Goal: Task Accomplishment & Management: Use online tool/utility

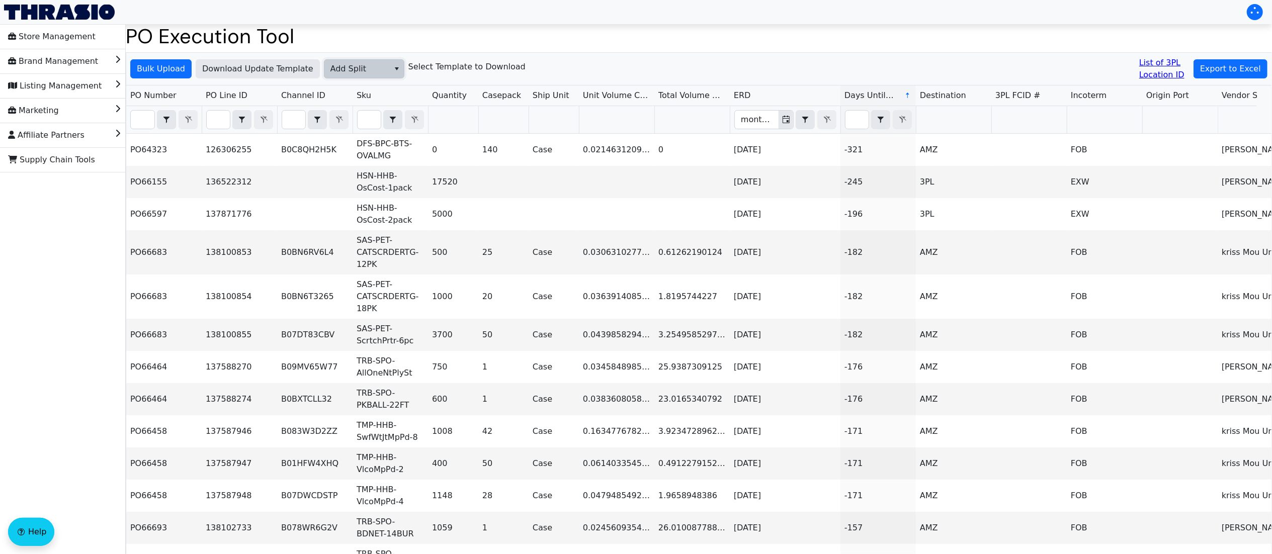
click at [375, 68] on span "Add Split" at bounding box center [357, 69] width 53 height 12
click at [173, 64] on span "Bulk Upload" at bounding box center [161, 69] width 48 height 12
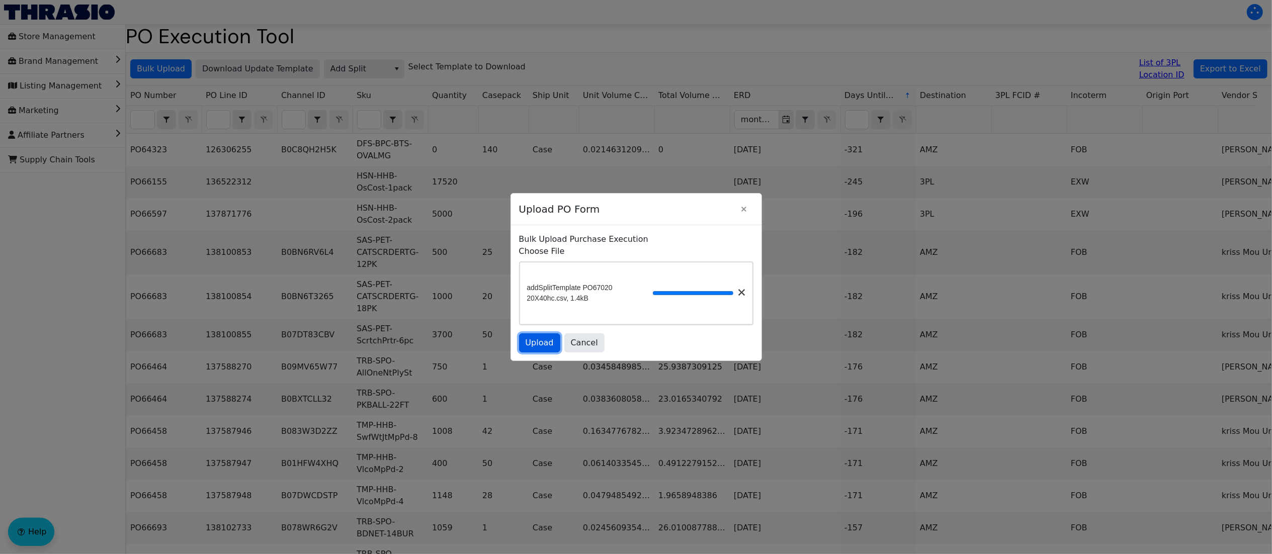
click at [542, 349] on span "Upload" at bounding box center [540, 343] width 28 height 12
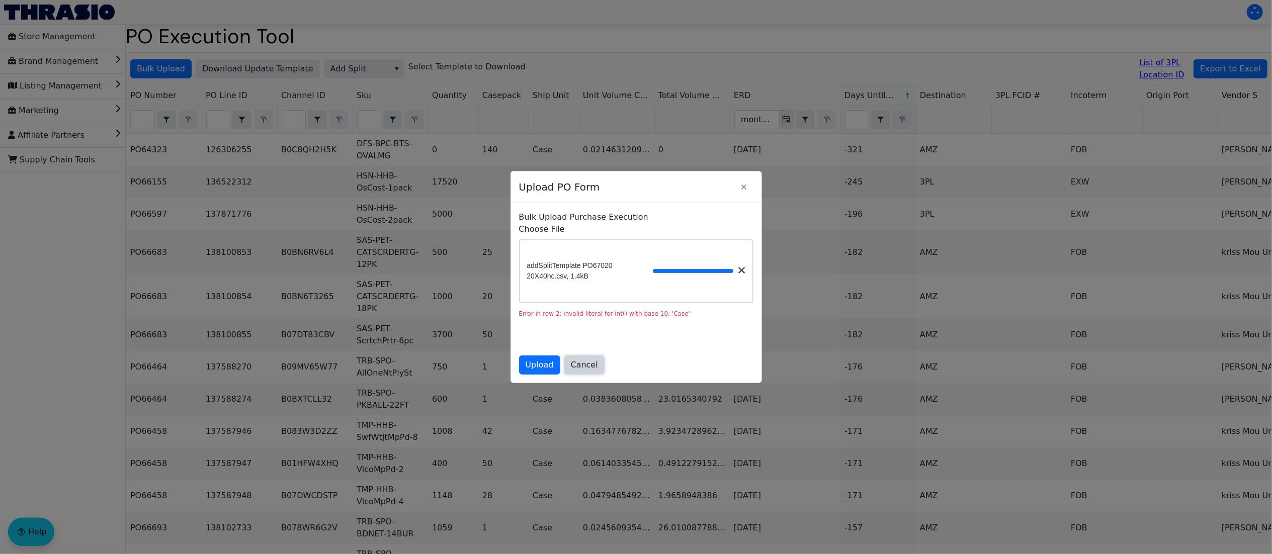
click at [585, 371] on span "Cancel" at bounding box center [584, 365] width 27 height 12
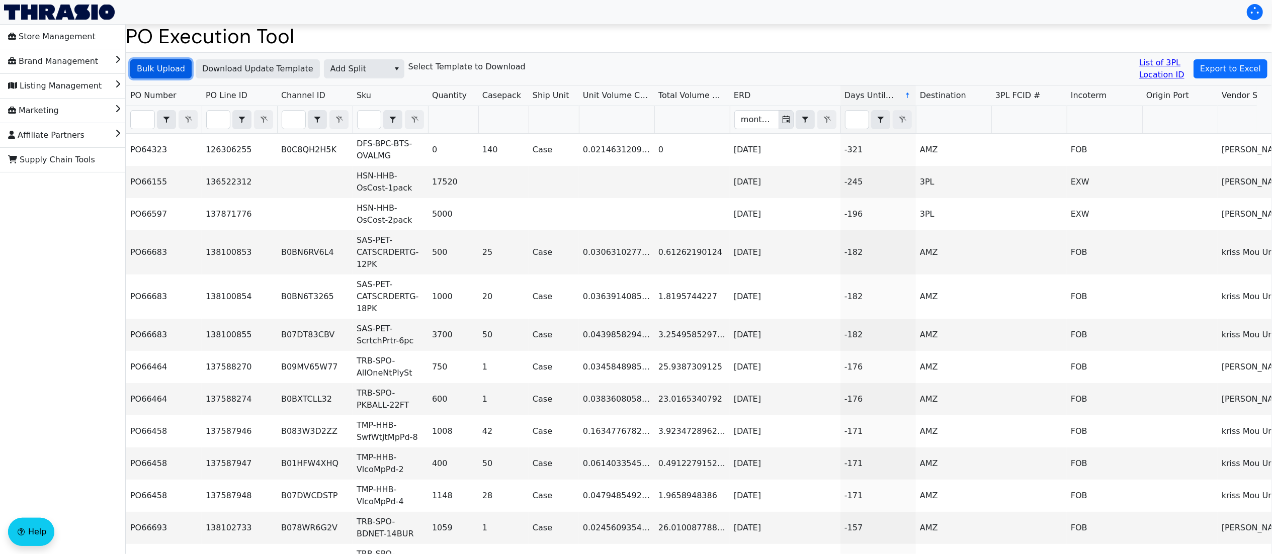
click at [140, 68] on span "Bulk Upload" at bounding box center [161, 69] width 48 height 12
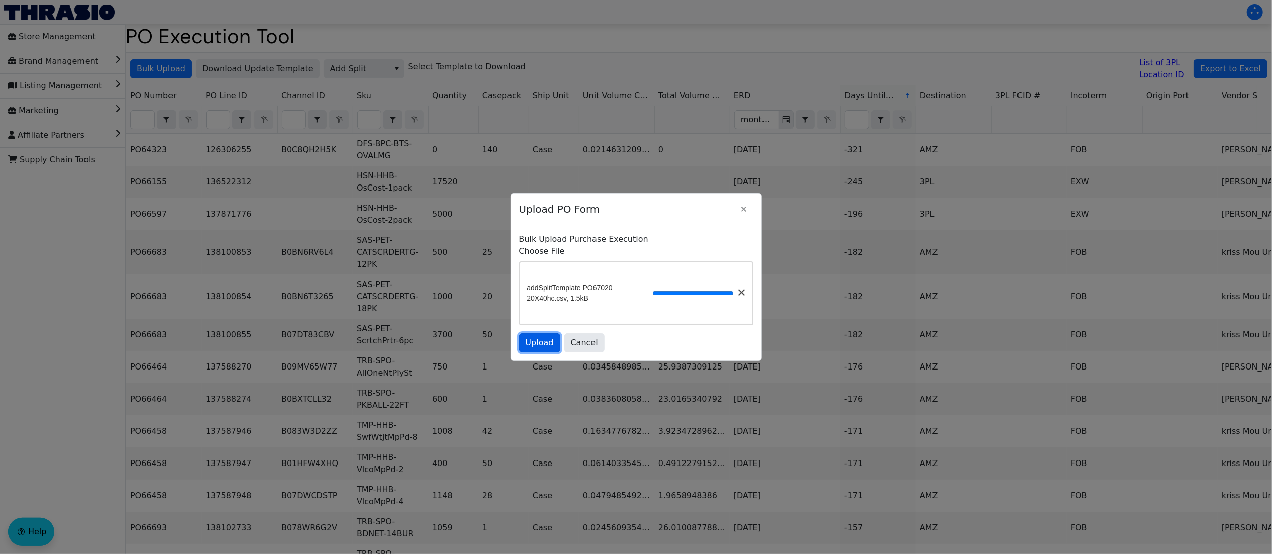
click at [538, 349] on span "Upload" at bounding box center [540, 343] width 28 height 12
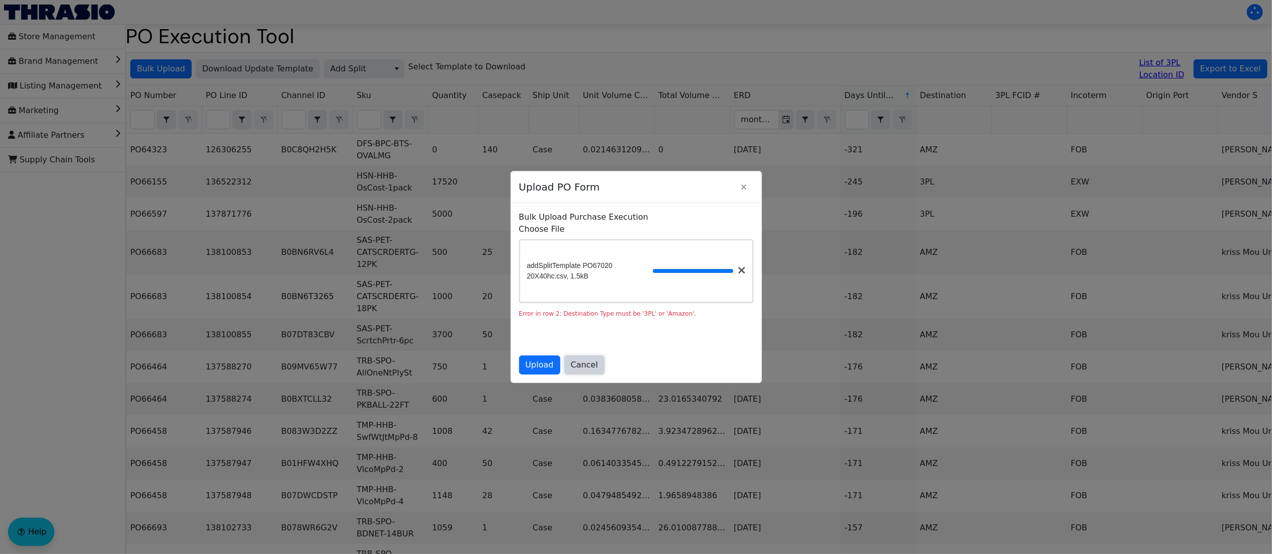
click at [588, 371] on span "Cancel" at bounding box center [584, 365] width 27 height 12
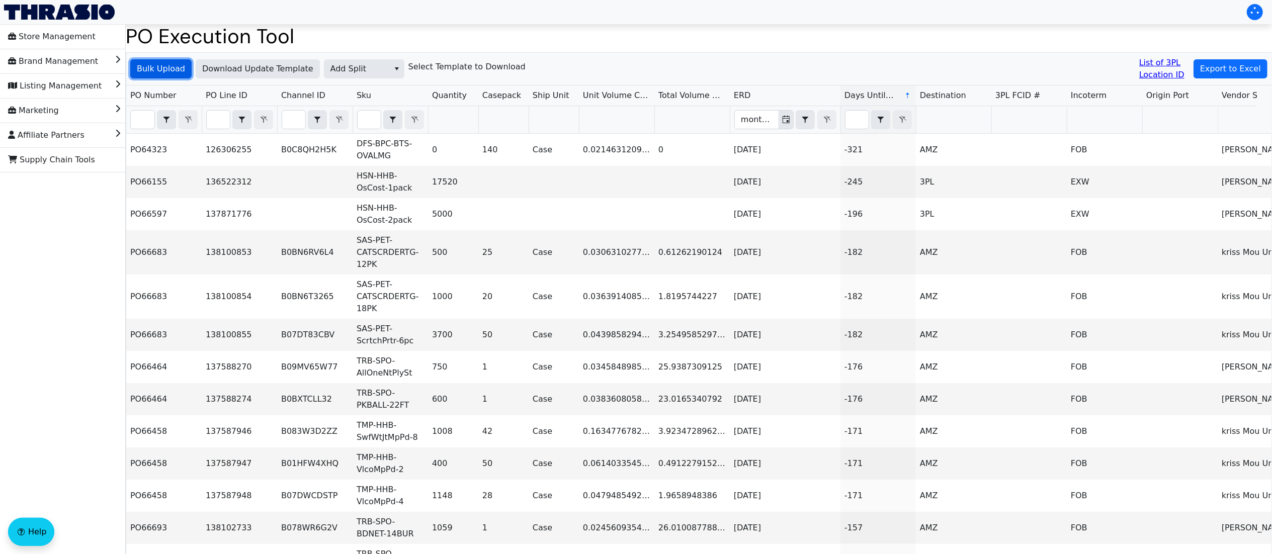
click at [181, 68] on span "Bulk Upload" at bounding box center [161, 69] width 48 height 12
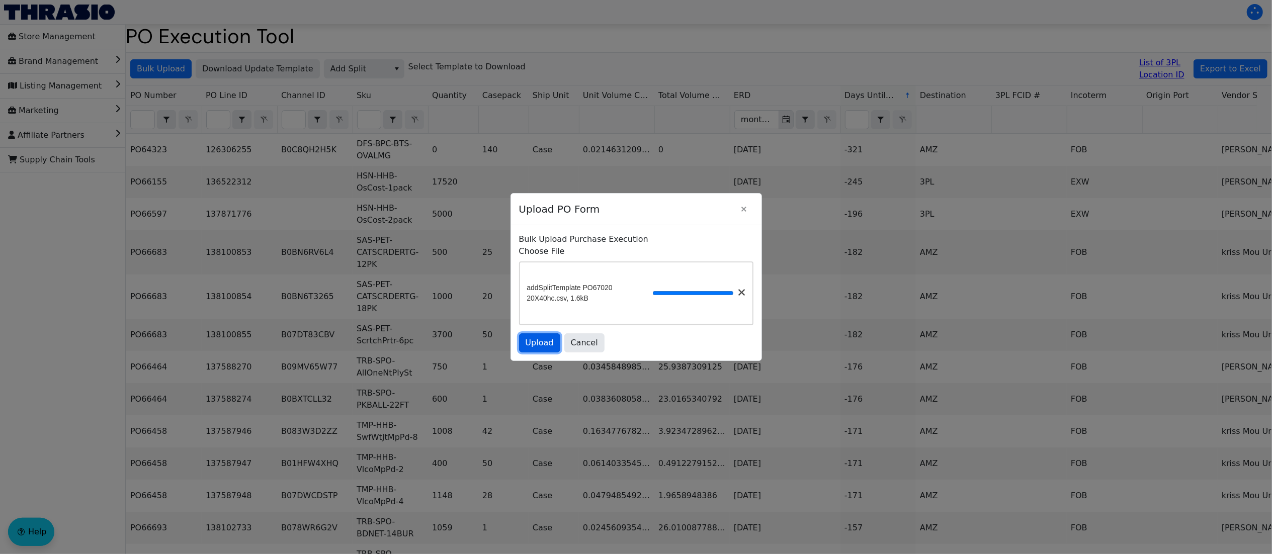
click at [544, 349] on span "Upload" at bounding box center [540, 343] width 28 height 12
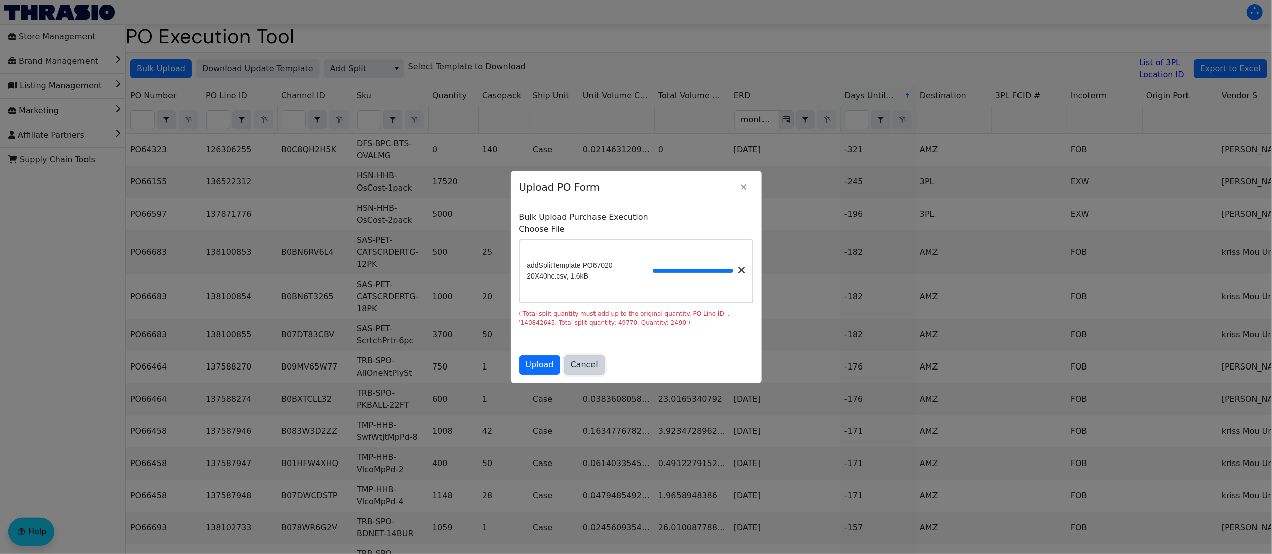
click at [593, 368] on span "Cancel" at bounding box center [584, 365] width 27 height 12
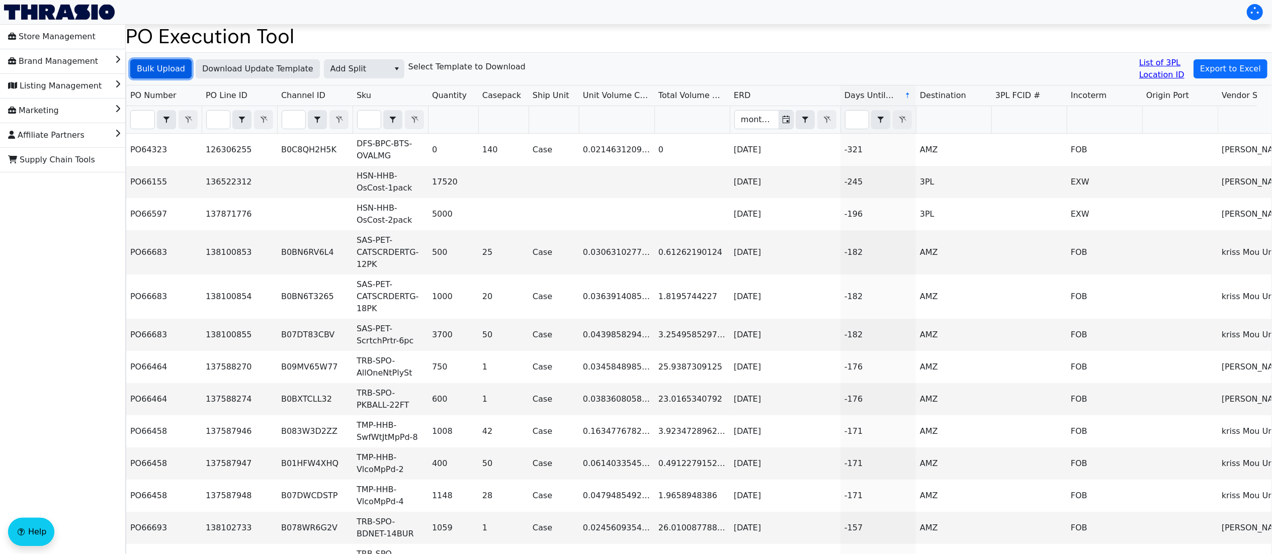
click at [153, 61] on button "Bulk Upload" at bounding box center [160, 68] width 61 height 19
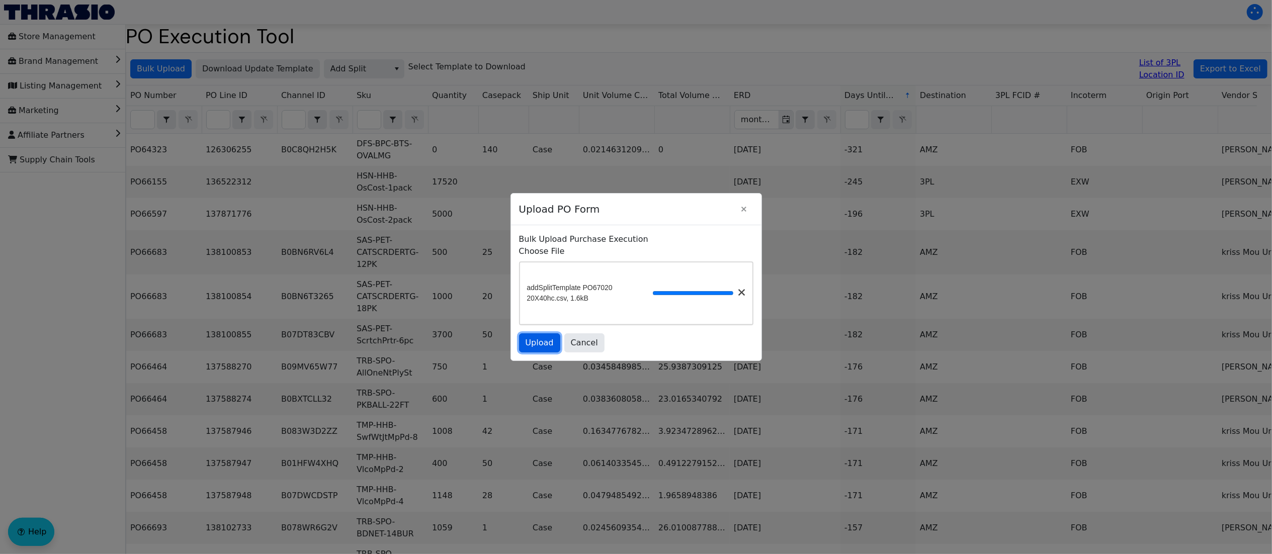
click at [547, 349] on span "Upload" at bounding box center [540, 343] width 28 height 12
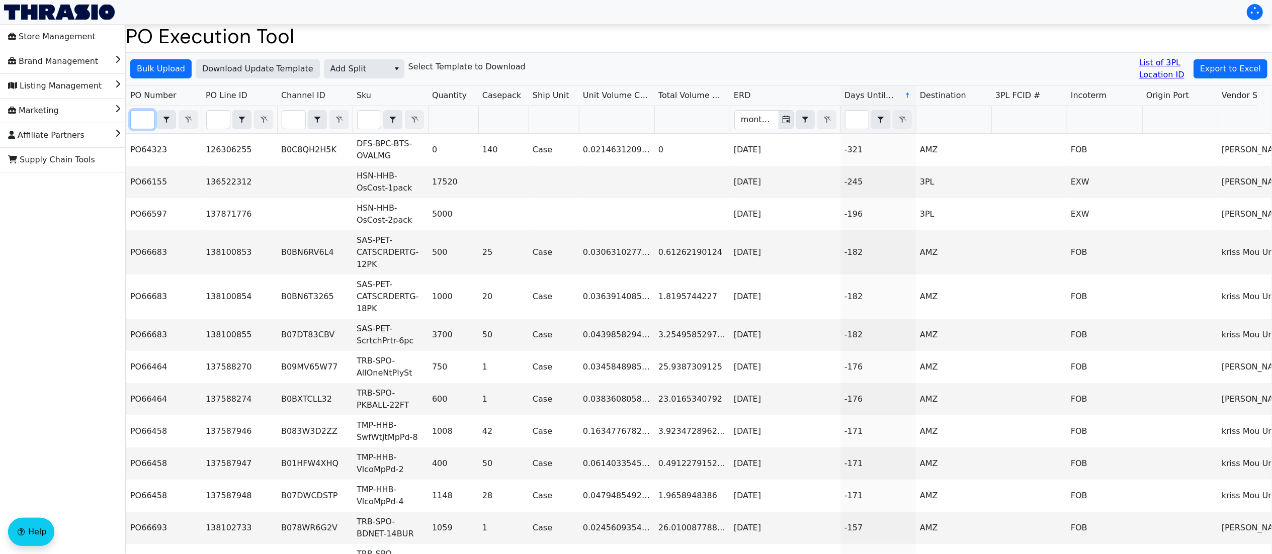
click at [149, 114] on input "Filter" at bounding box center [143, 120] width 24 height 18
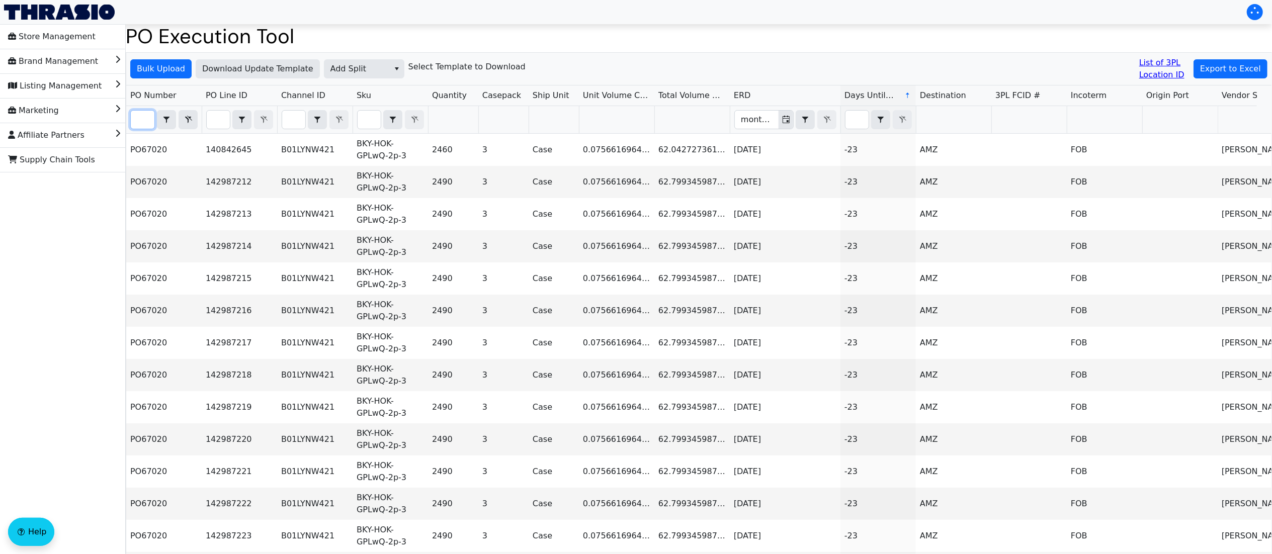
scroll to position [0, 23]
type input "po67020"
click at [1215, 64] on span "Export to Excel" at bounding box center [1230, 69] width 61 height 12
click at [1211, 64] on span "Export to Excel" at bounding box center [1230, 69] width 61 height 12
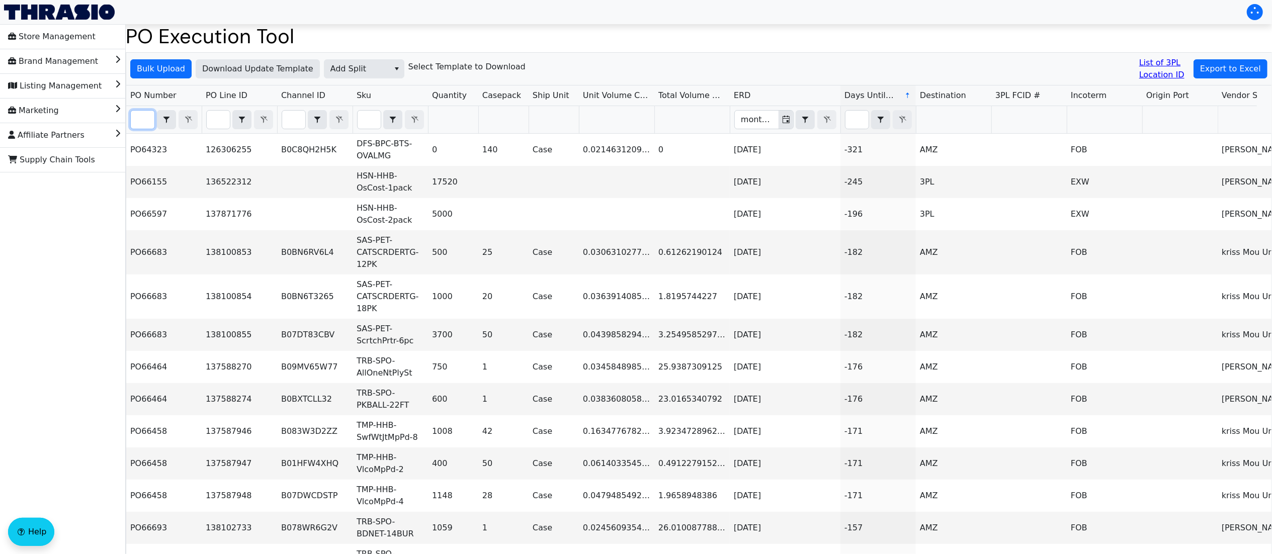
click at [145, 116] on input "Filter" at bounding box center [143, 120] width 24 height 18
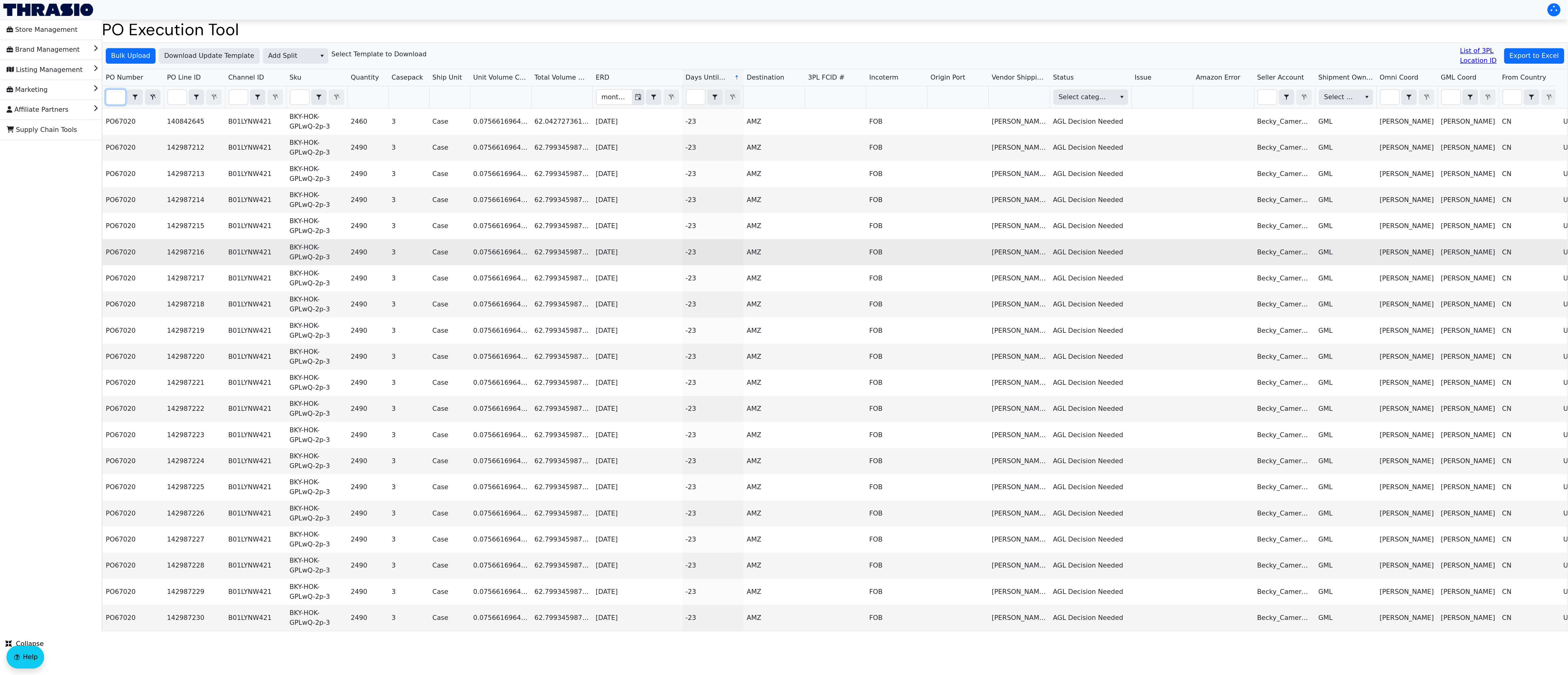
scroll to position [0, 14]
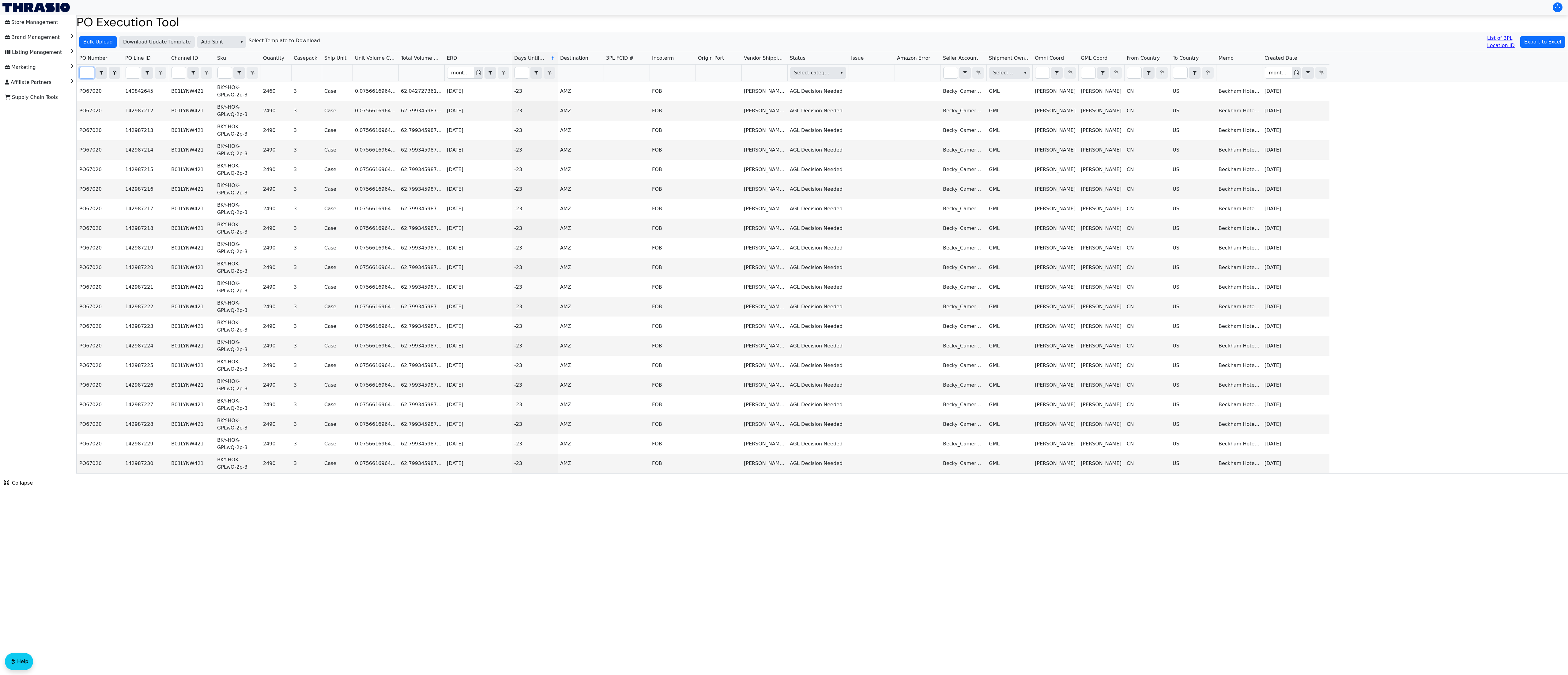
type input "po67020"
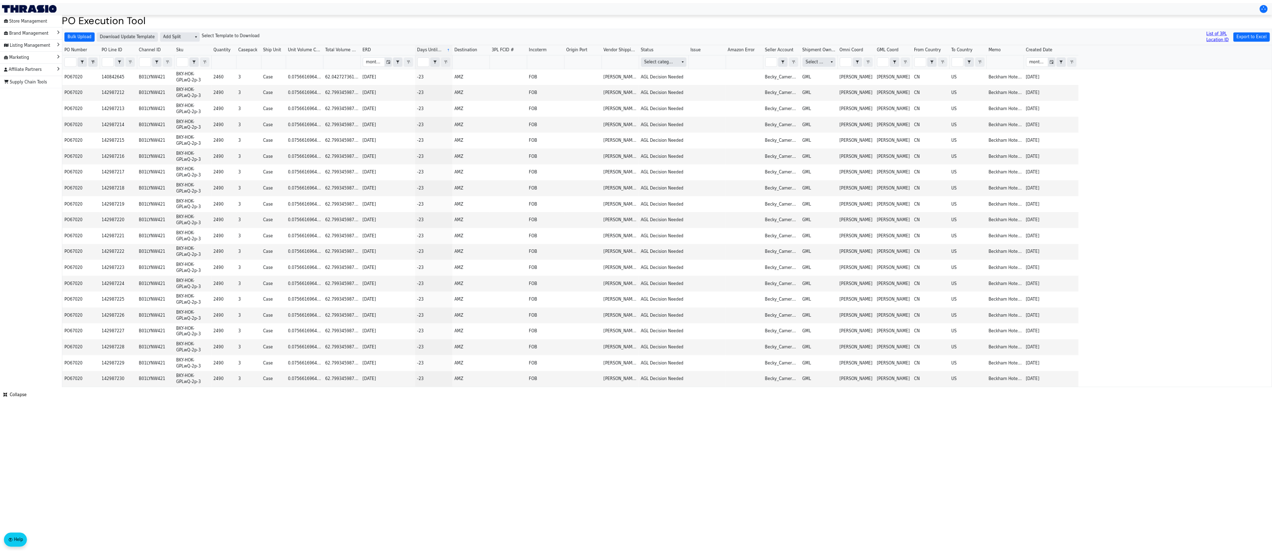
scroll to position [0, 0]
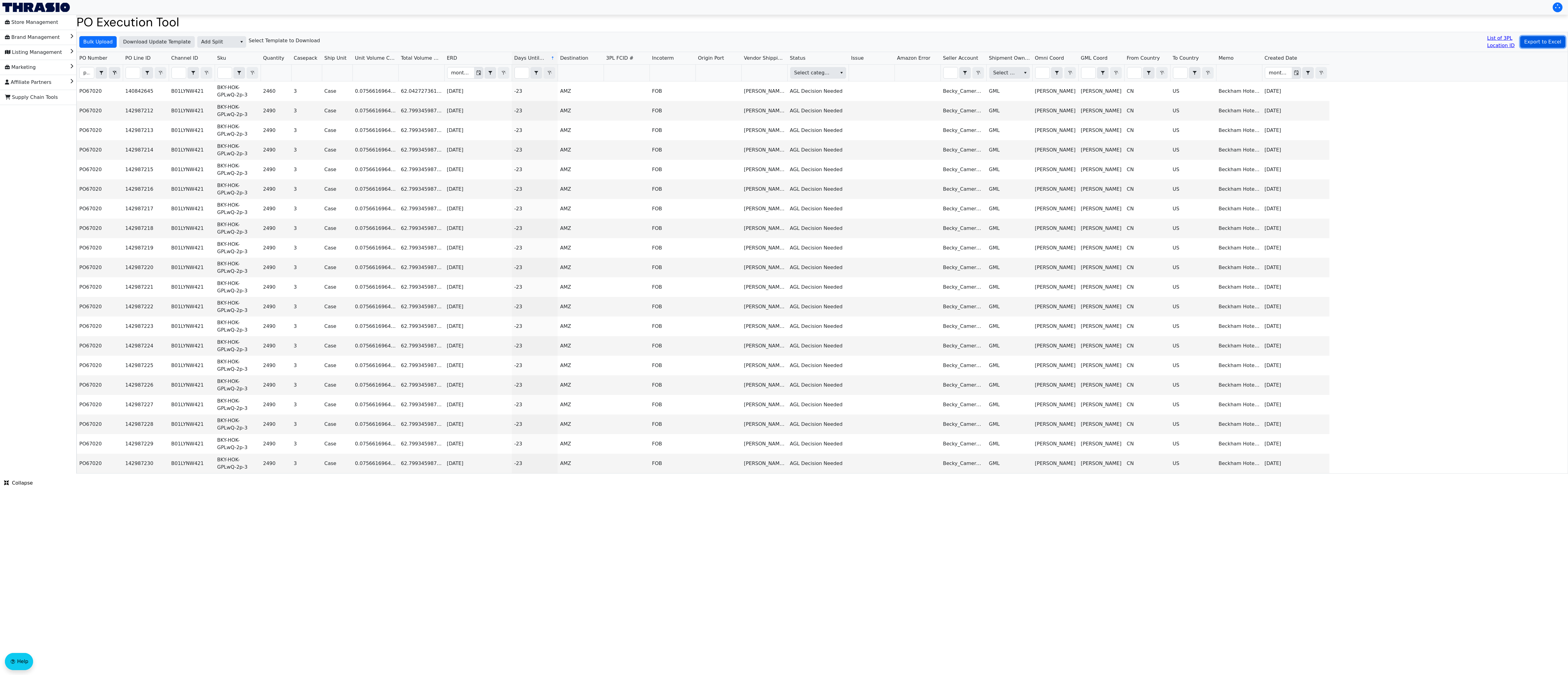
click at [783, 40] on span "Export to Excel" at bounding box center [1542, 42] width 37 height 7
click at [225, 43] on span "Add Split" at bounding box center [217, 42] width 32 height 7
click at [228, 66] on span "AGL Decision" at bounding box center [218, 64] width 32 height 7
click at [107, 44] on span "Bulk Upload" at bounding box center [98, 42] width 29 height 7
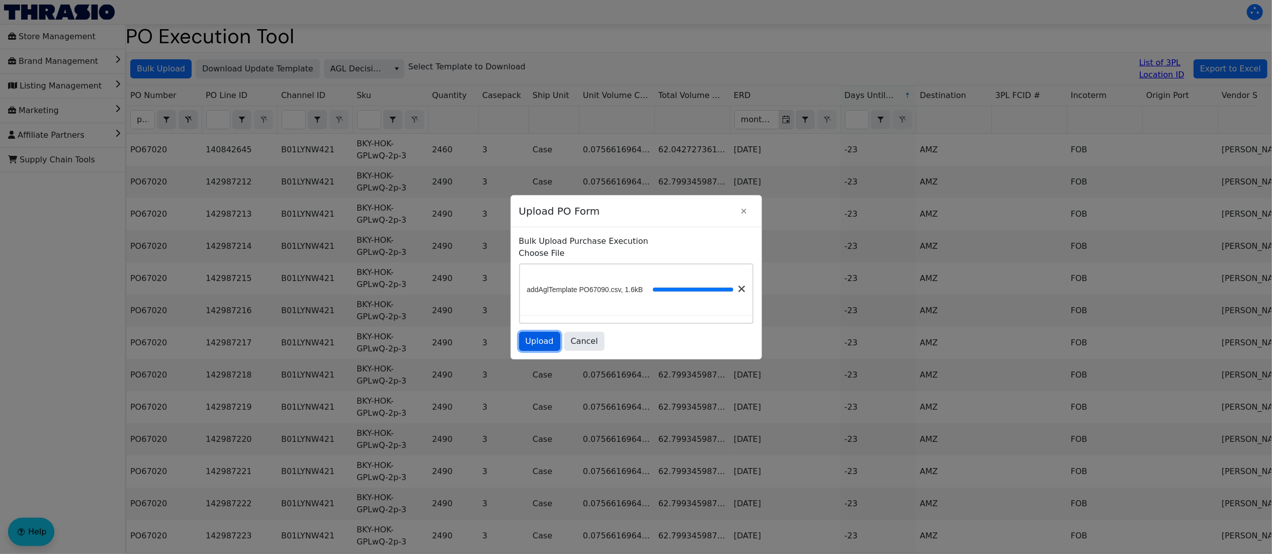
click at [542, 348] on span "Upload" at bounding box center [540, 342] width 28 height 12
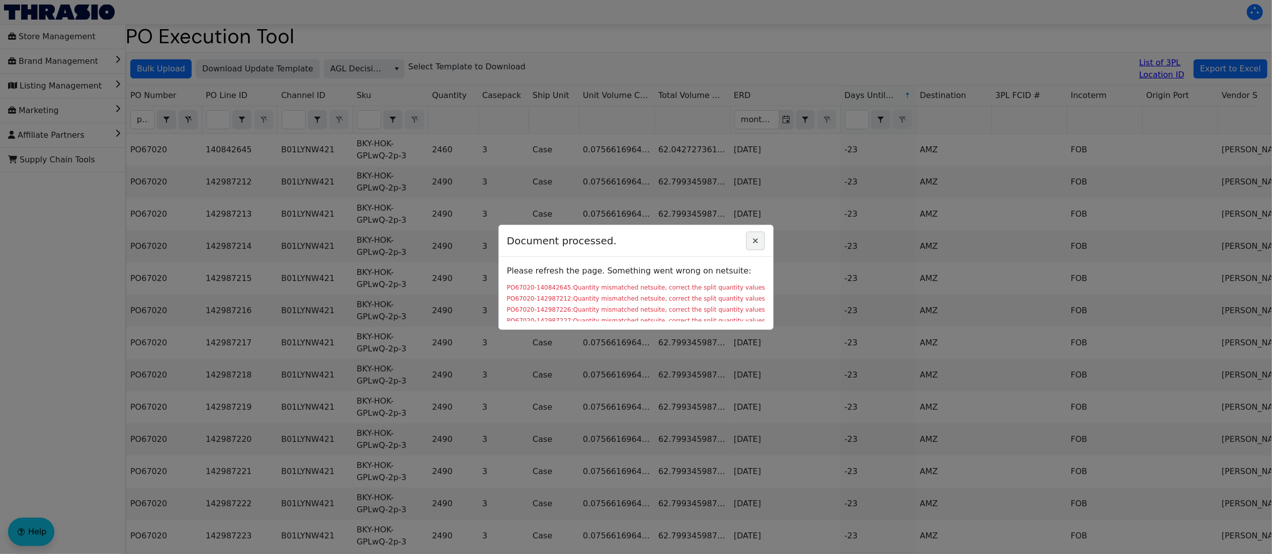
click at [759, 245] on icon "Close" at bounding box center [756, 241] width 12 height 8
click at [759, 235] on span "Close" at bounding box center [756, 241] width 12 height 12
click at [756, 237] on icon "Close" at bounding box center [756, 241] width 12 height 8
click at [765, 239] on button "Close" at bounding box center [755, 240] width 19 height 19
click at [761, 242] on icon "Close" at bounding box center [756, 241] width 12 height 8
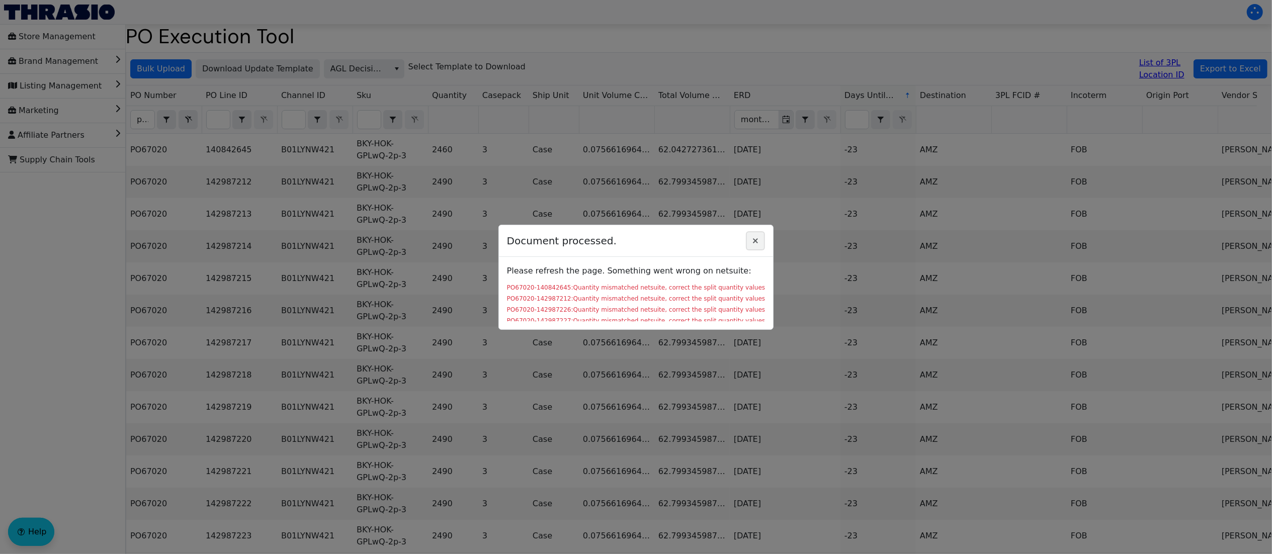
click at [761, 242] on icon "Close" at bounding box center [756, 241] width 12 height 8
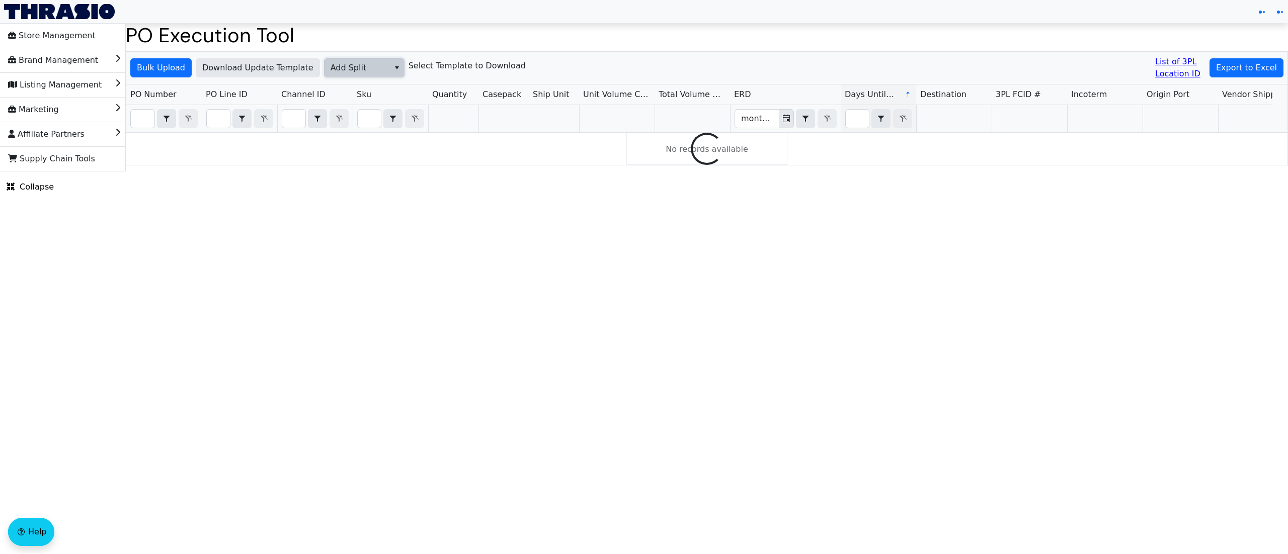
click at [365, 68] on span "Add Split" at bounding box center [357, 68] width 53 height 12
click at [372, 106] on span "AGL Decision" at bounding box center [354, 103] width 53 height 12
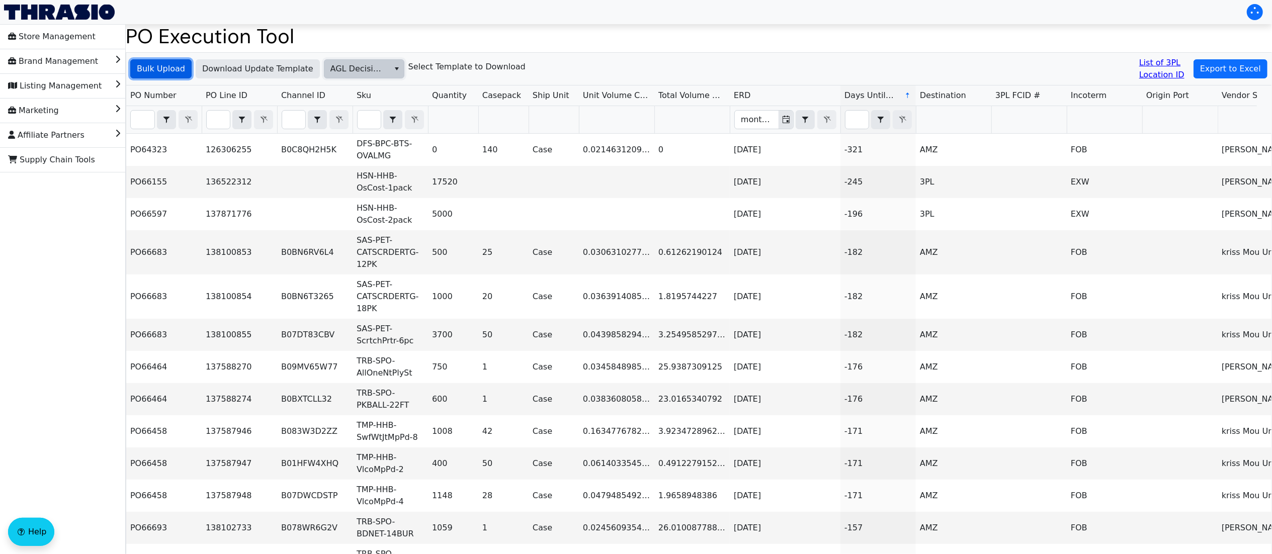
click at [167, 68] on span "Bulk Upload" at bounding box center [161, 69] width 48 height 12
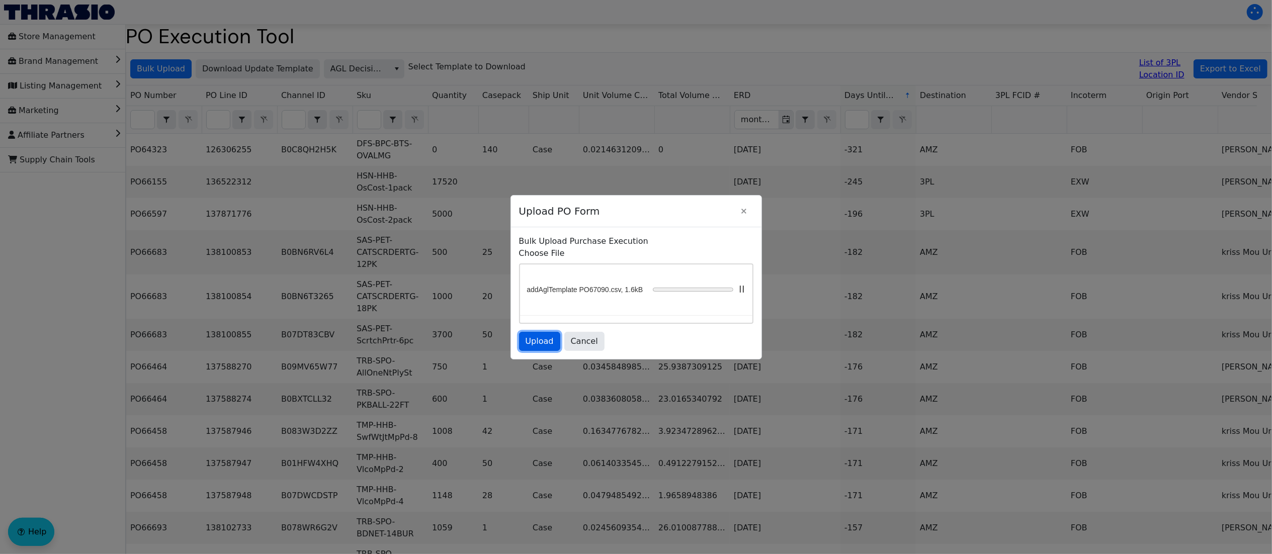
click at [539, 343] on button "Upload" at bounding box center [539, 341] width 41 height 19
click at [540, 348] on span "Upload" at bounding box center [540, 342] width 28 height 12
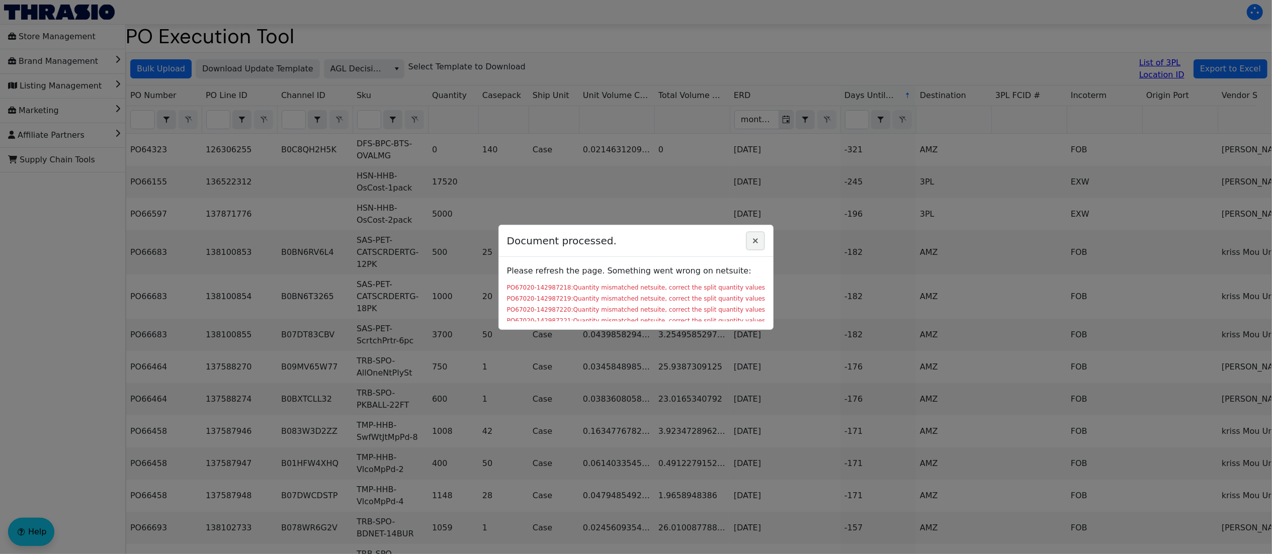
click at [759, 239] on icon "Close" at bounding box center [756, 241] width 12 height 8
click at [761, 243] on icon "Close" at bounding box center [756, 241] width 12 height 8
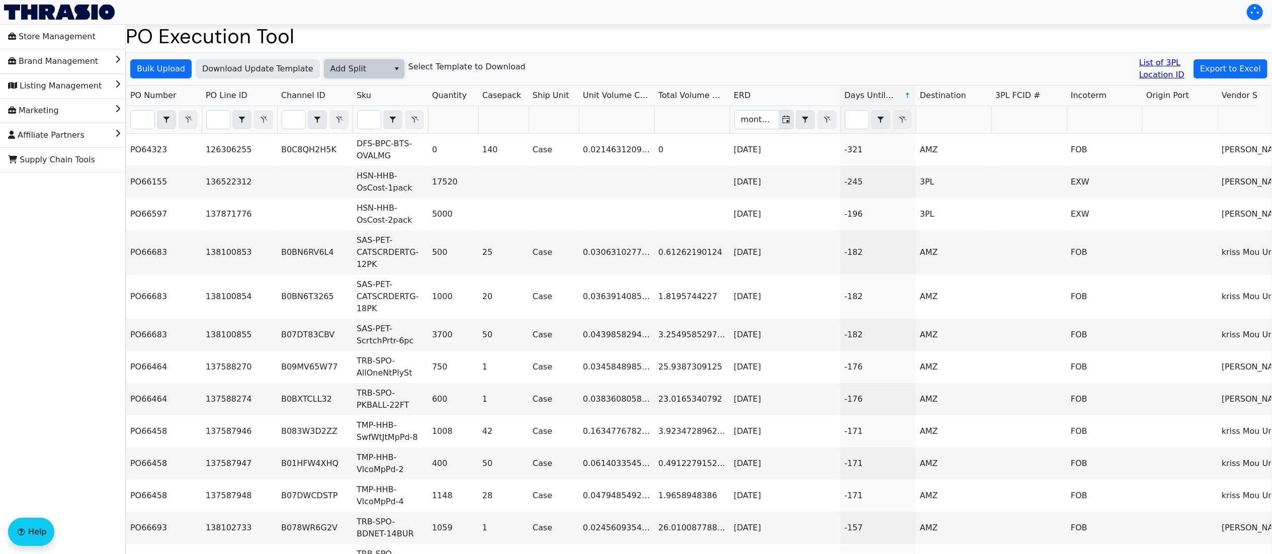
click at [344, 75] on span "Add Split" at bounding box center [357, 69] width 65 height 18
click at [174, 69] on span "Bulk Upload" at bounding box center [161, 69] width 48 height 12
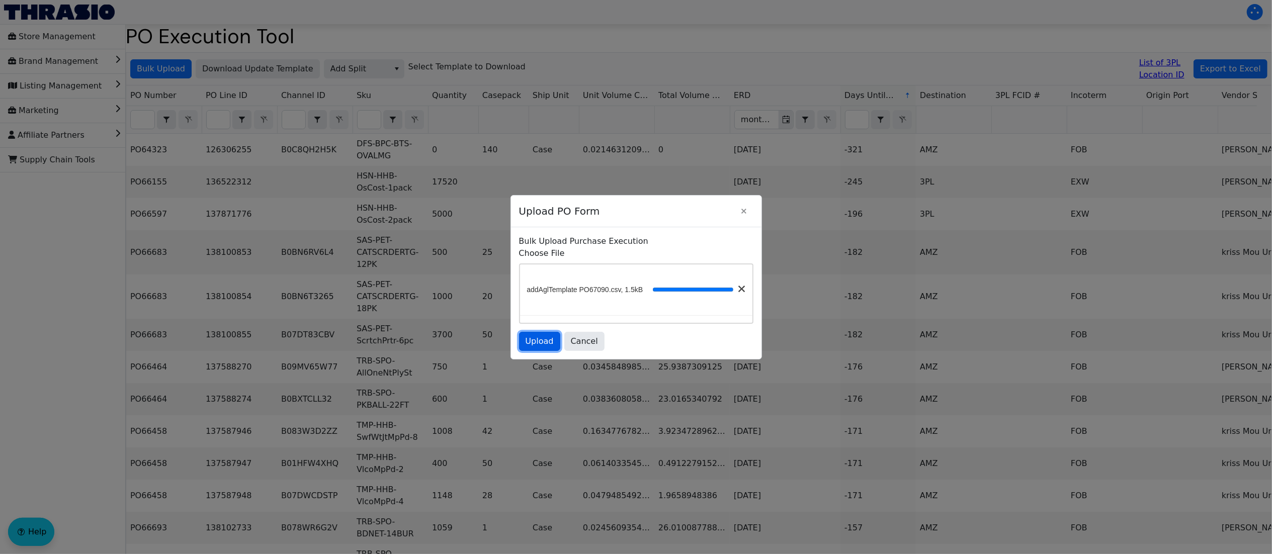
click at [544, 348] on span "Upload" at bounding box center [540, 342] width 28 height 12
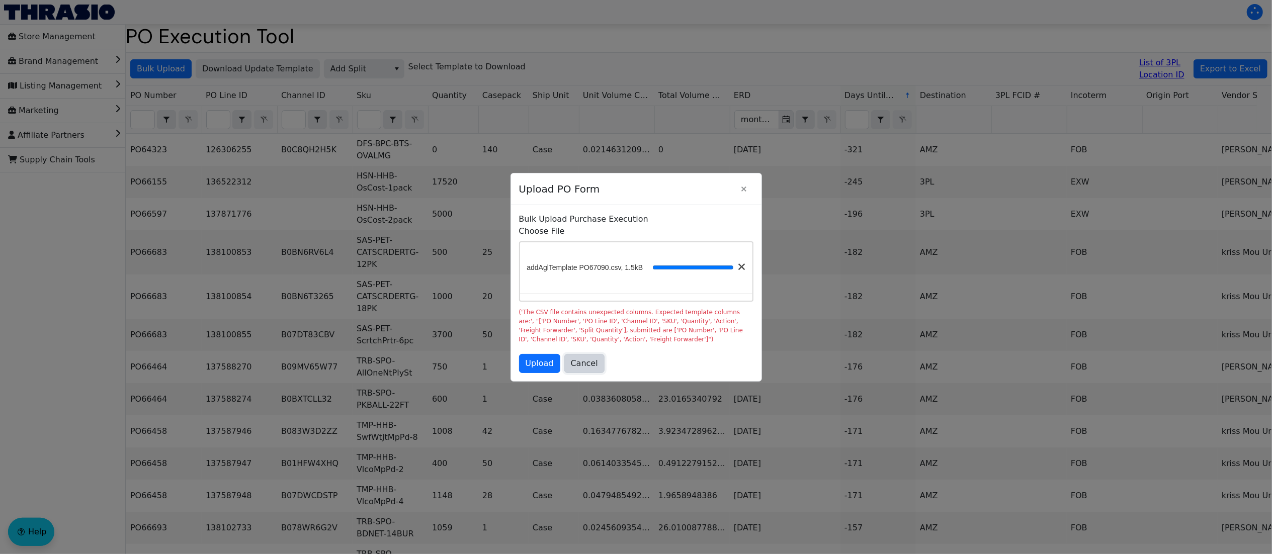
click at [585, 370] on span "Cancel" at bounding box center [584, 364] width 27 height 12
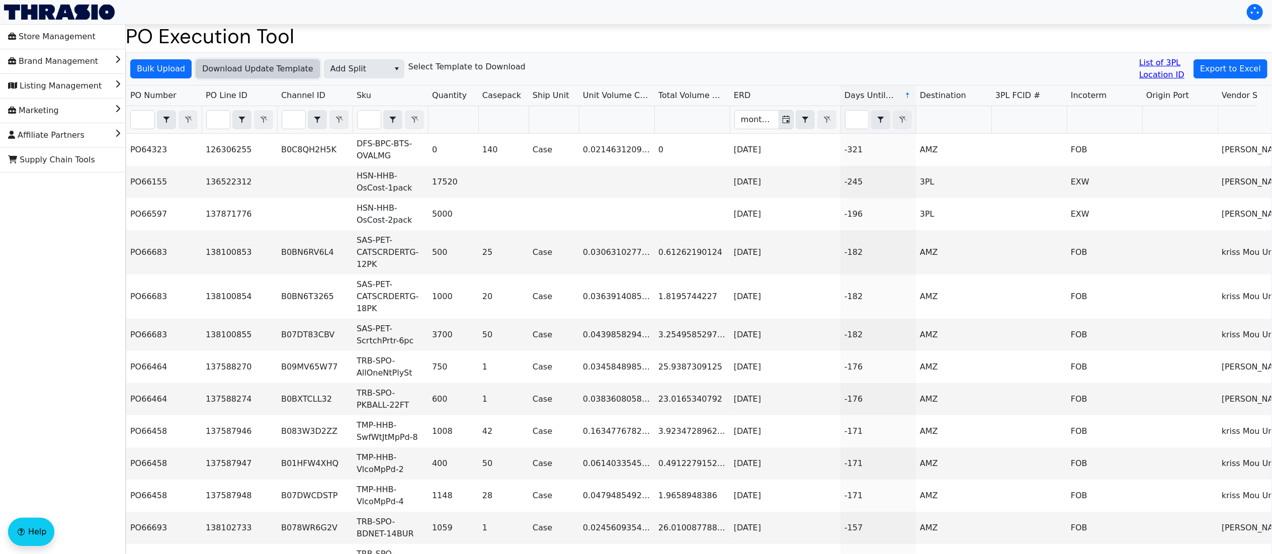
click at [250, 62] on button "Download Update Template" at bounding box center [258, 68] width 124 height 19
click at [367, 66] on span "Add Split" at bounding box center [357, 69] width 53 height 12
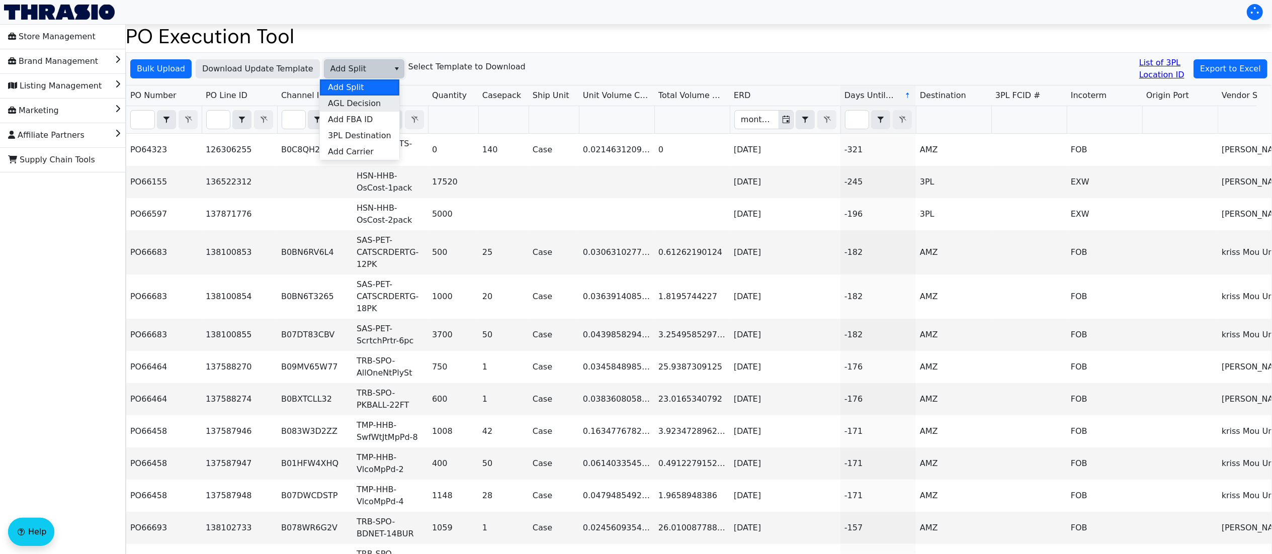
click at [371, 104] on span "AGL Decision" at bounding box center [354, 104] width 53 height 12
click at [179, 66] on span "Bulk Upload" at bounding box center [161, 69] width 48 height 12
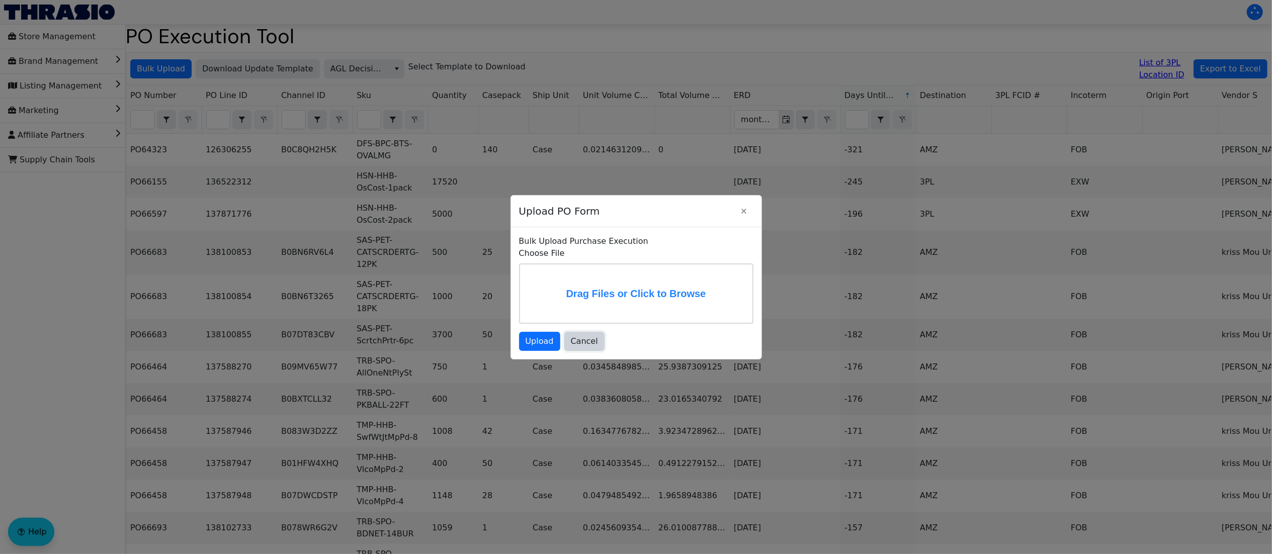
click at [585, 346] on span "Cancel" at bounding box center [584, 342] width 27 height 12
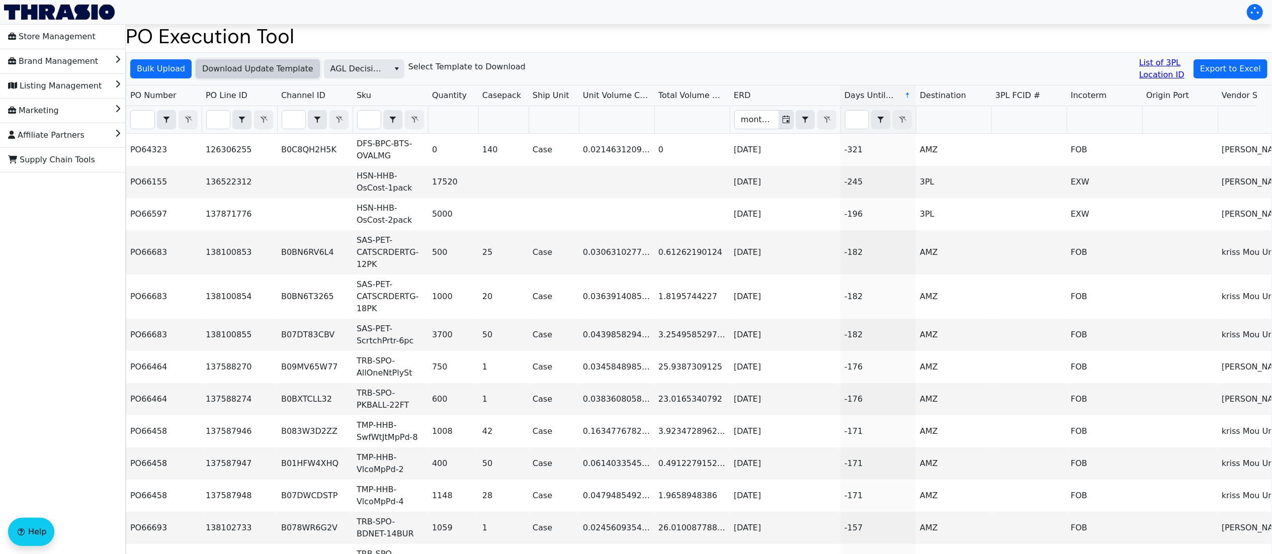
click at [271, 70] on span "Download Update Template" at bounding box center [257, 69] width 111 height 12
click at [175, 60] on button "Bulk Upload" at bounding box center [160, 68] width 61 height 19
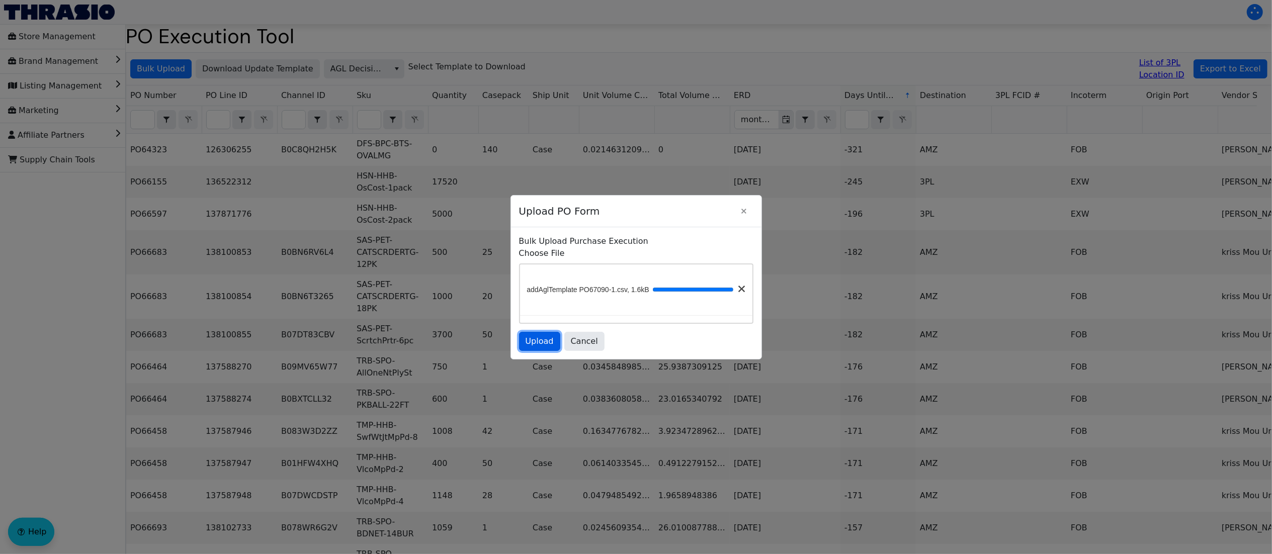
click at [548, 348] on span "Upload" at bounding box center [540, 342] width 28 height 12
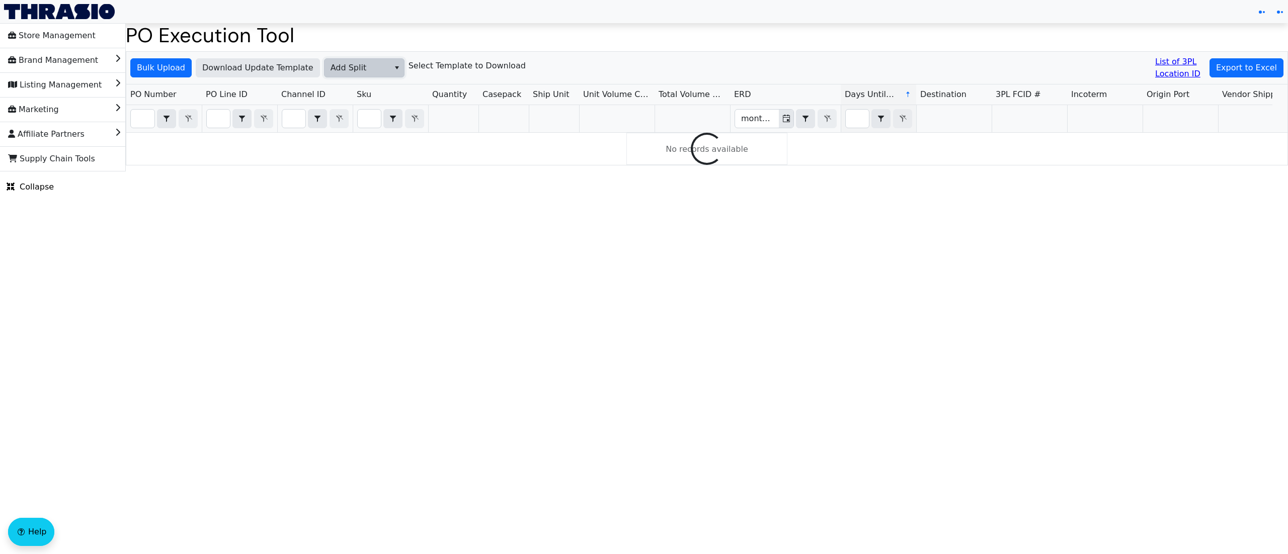
click at [354, 68] on span "Add Split" at bounding box center [357, 68] width 53 height 12
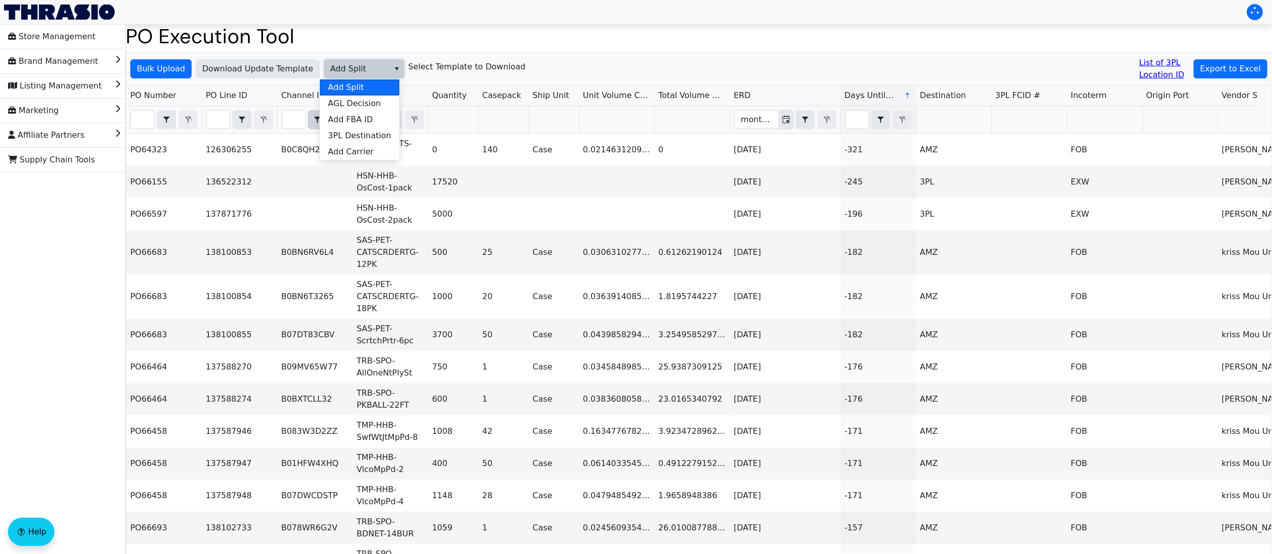
click at [363, 109] on span "AGL Decision" at bounding box center [354, 104] width 53 height 12
click at [174, 74] on span "Bulk Upload" at bounding box center [161, 69] width 48 height 12
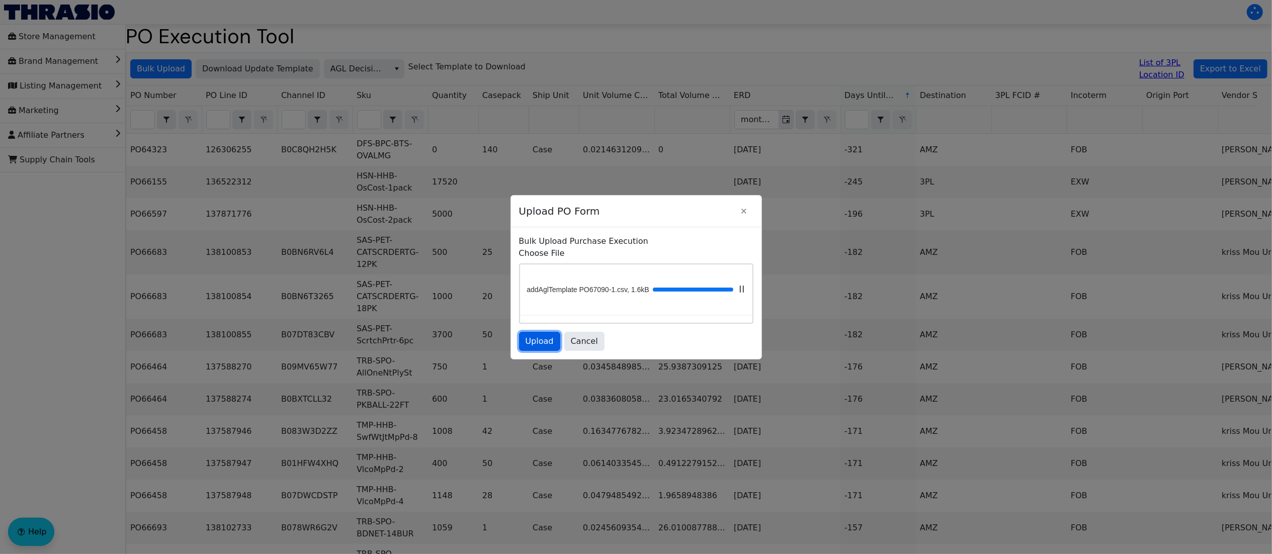
click at [551, 348] on span "Upload" at bounding box center [540, 342] width 28 height 12
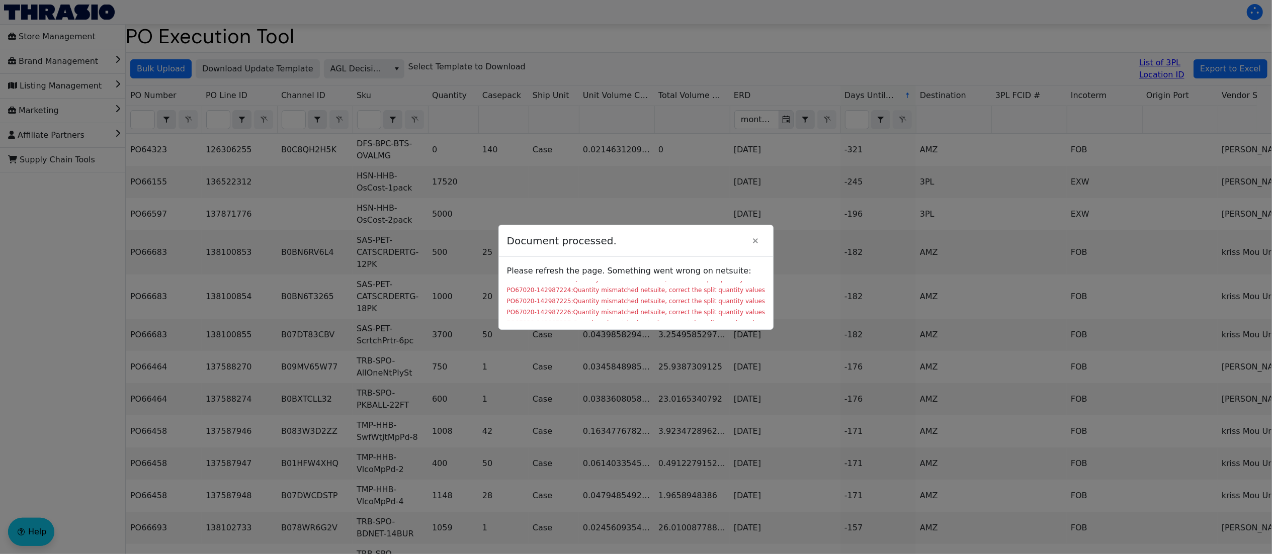
scroll to position [181, 0]
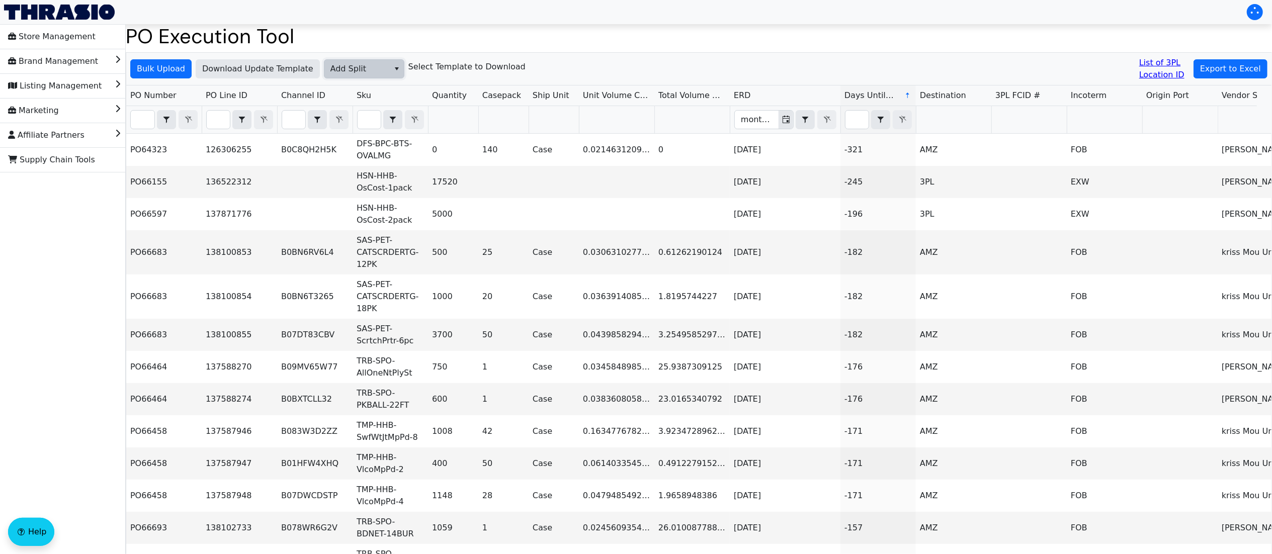
click at [351, 71] on span "Add Split" at bounding box center [357, 69] width 53 height 12
click at [357, 104] on span "AGL Decision" at bounding box center [354, 104] width 53 height 12
click at [163, 73] on span "Bulk Upload" at bounding box center [161, 69] width 48 height 12
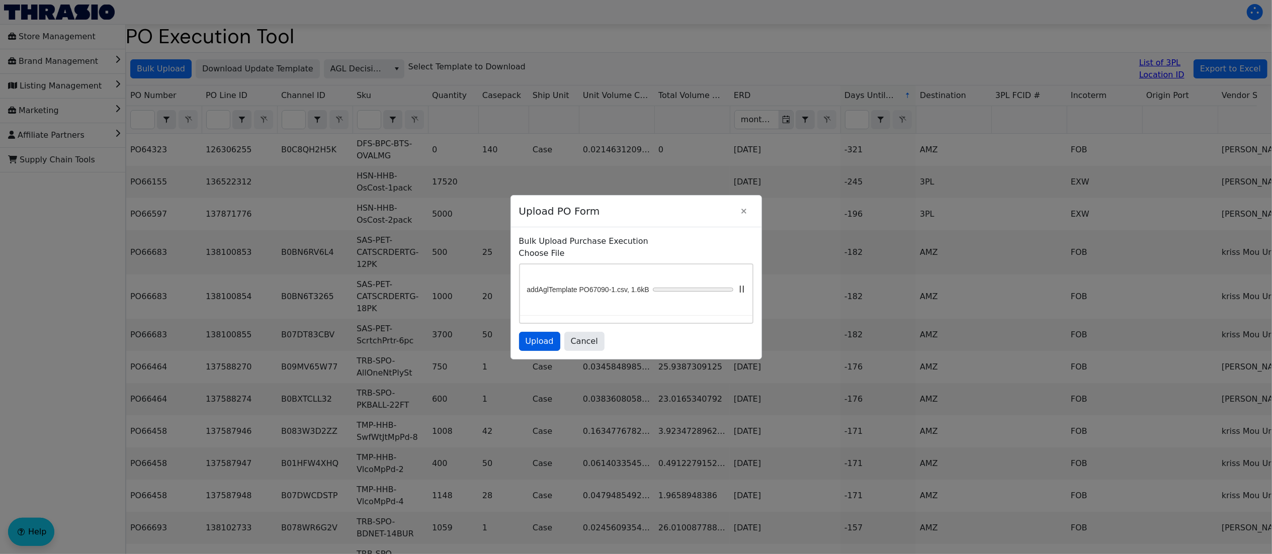
click at [549, 340] on form "Choose File addAglTemplate PO67090-1.csv, 1.6kB Upload Cancel" at bounding box center [636, 300] width 234 height 104
click at [534, 348] on span "Upload" at bounding box center [540, 342] width 28 height 12
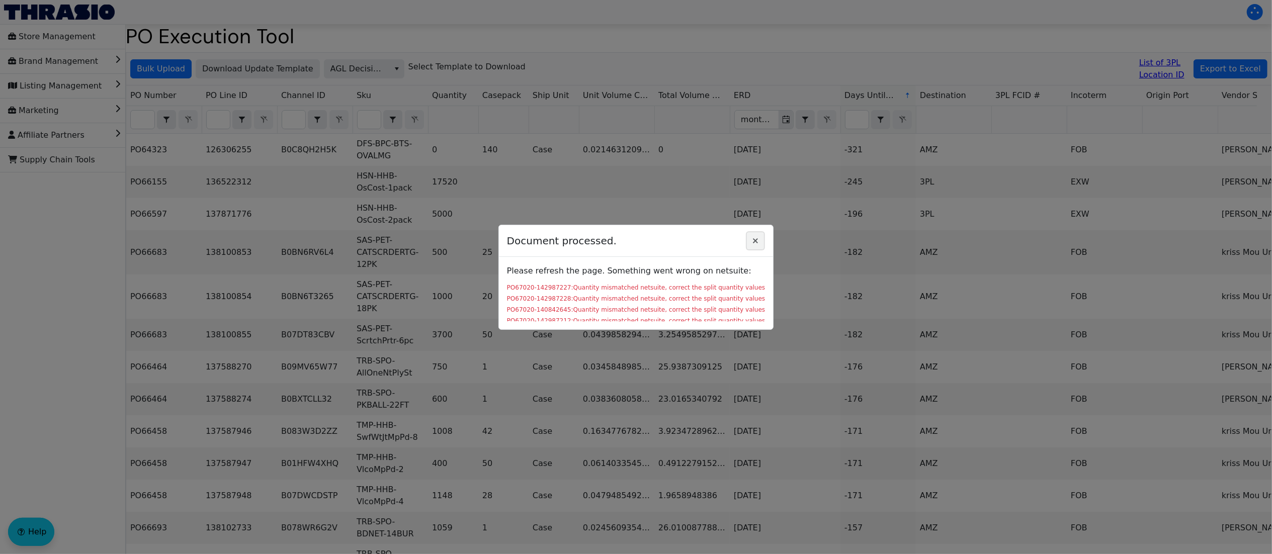
click at [753, 237] on icon "Close" at bounding box center [756, 241] width 12 height 8
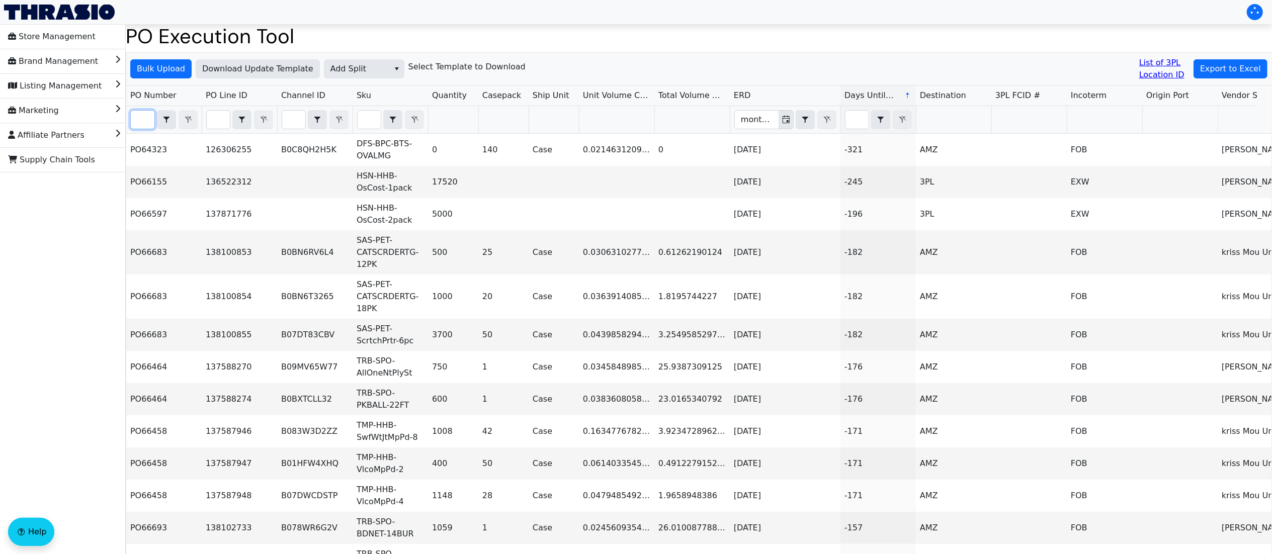
click at [146, 122] on input "Filter" at bounding box center [143, 120] width 24 height 18
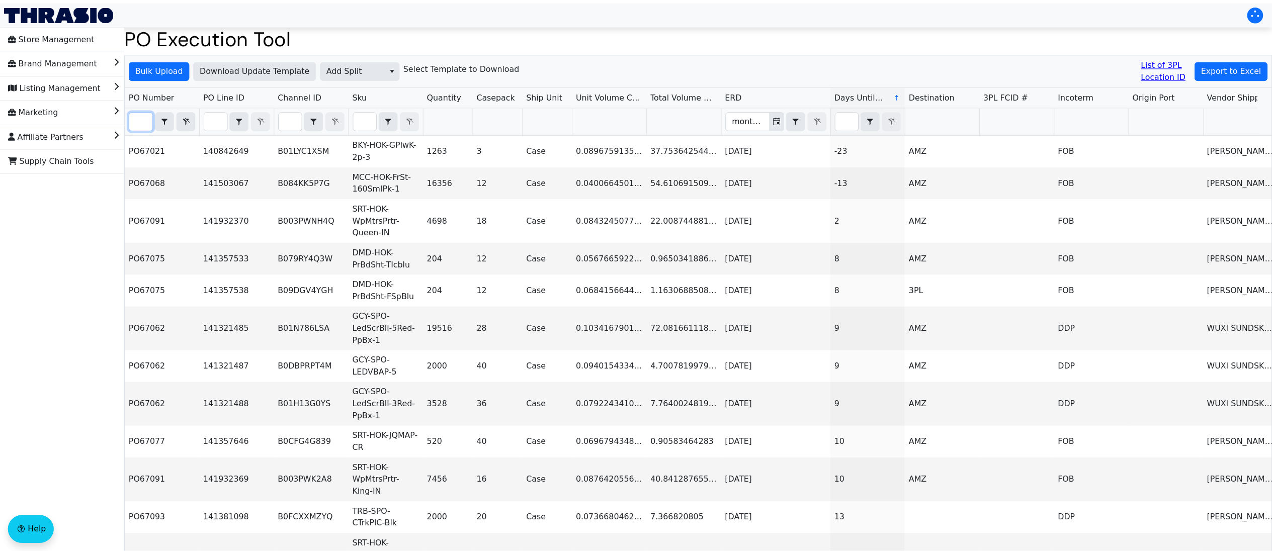
scroll to position [0, 13]
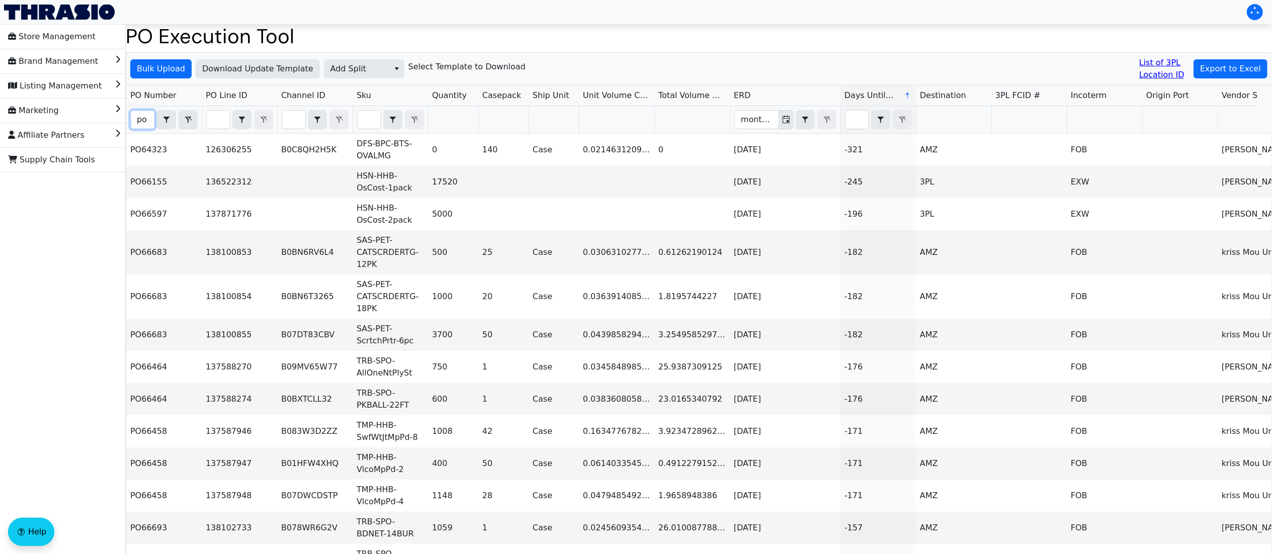
type input "p"
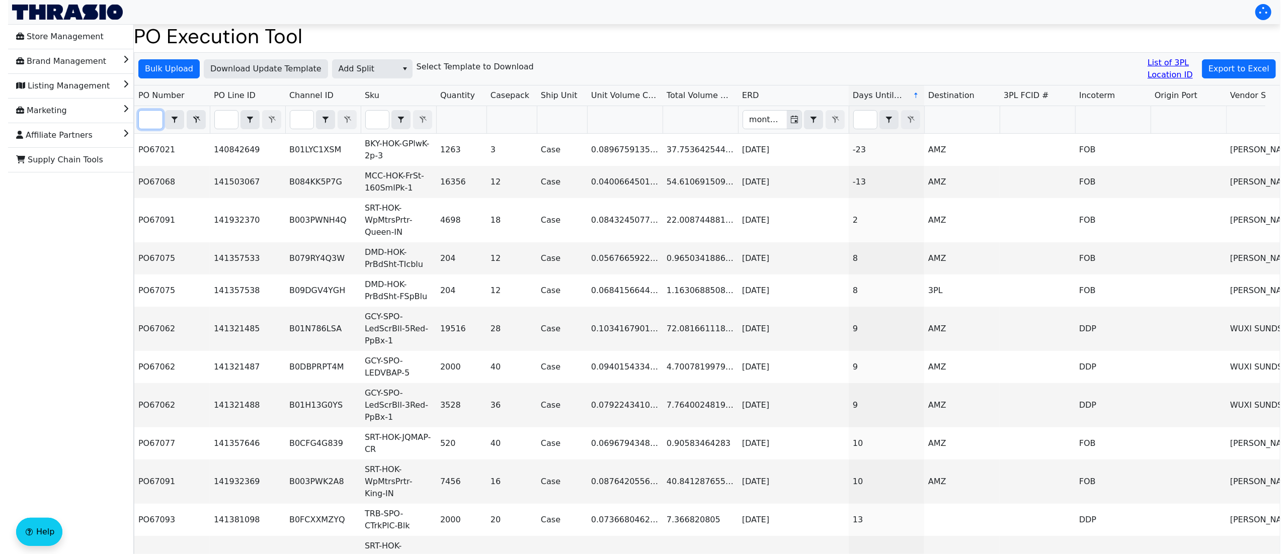
scroll to position [0, 18]
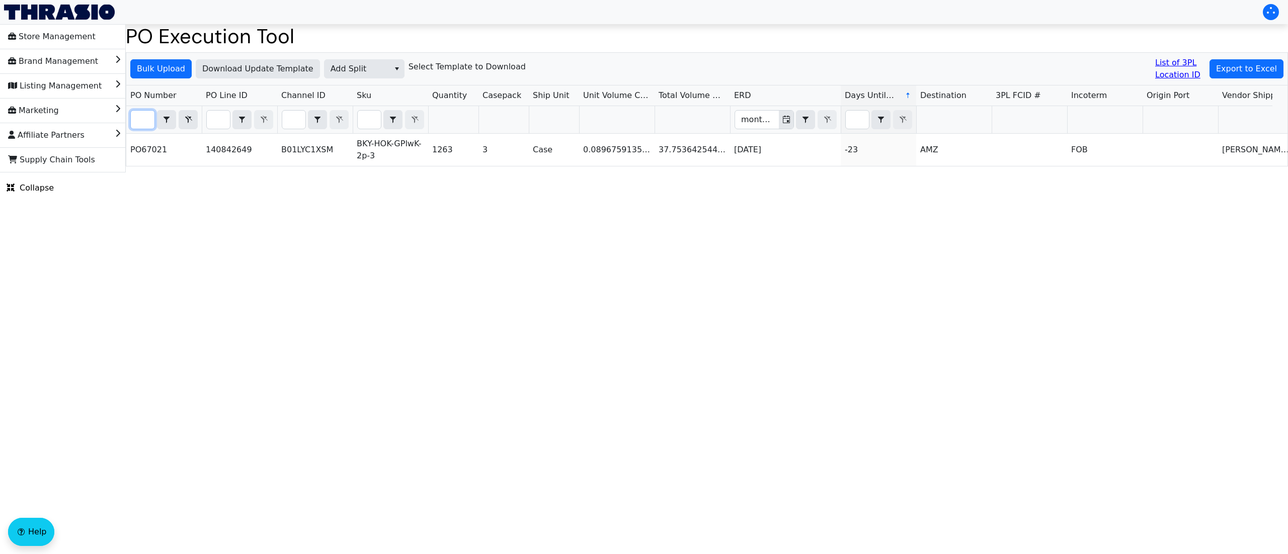
type input "po6702"
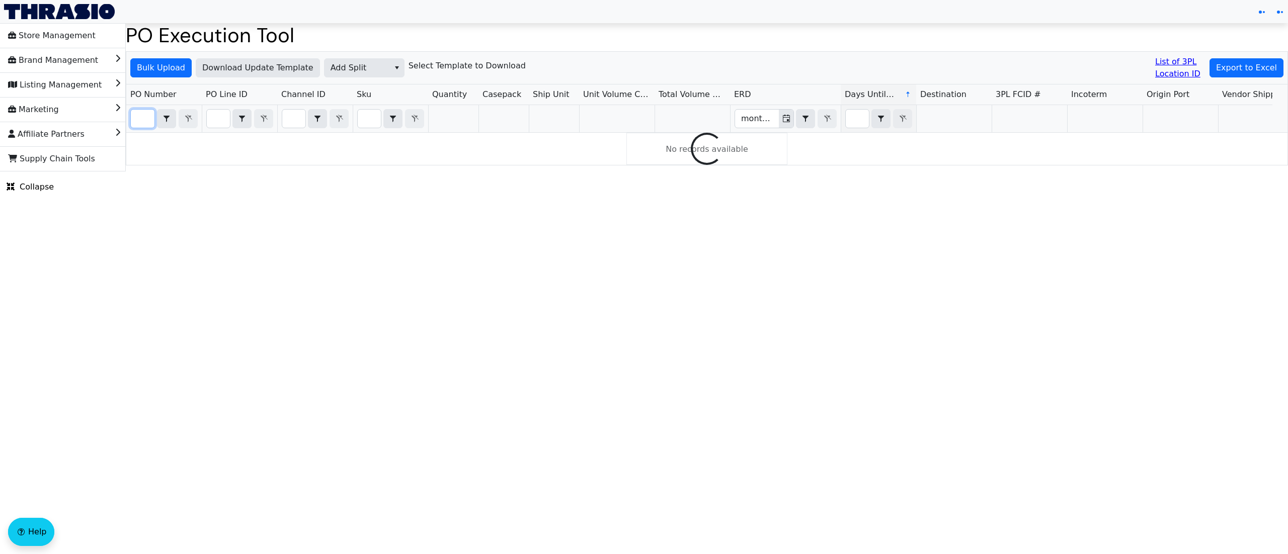
click at [151, 118] on input "Filter" at bounding box center [143, 119] width 24 height 18
type input "po67020"
click at [370, 173] on html "Store Management Brand Management Listing Management Marketing Affiliate Partne…" at bounding box center [644, 86] width 1288 height 173
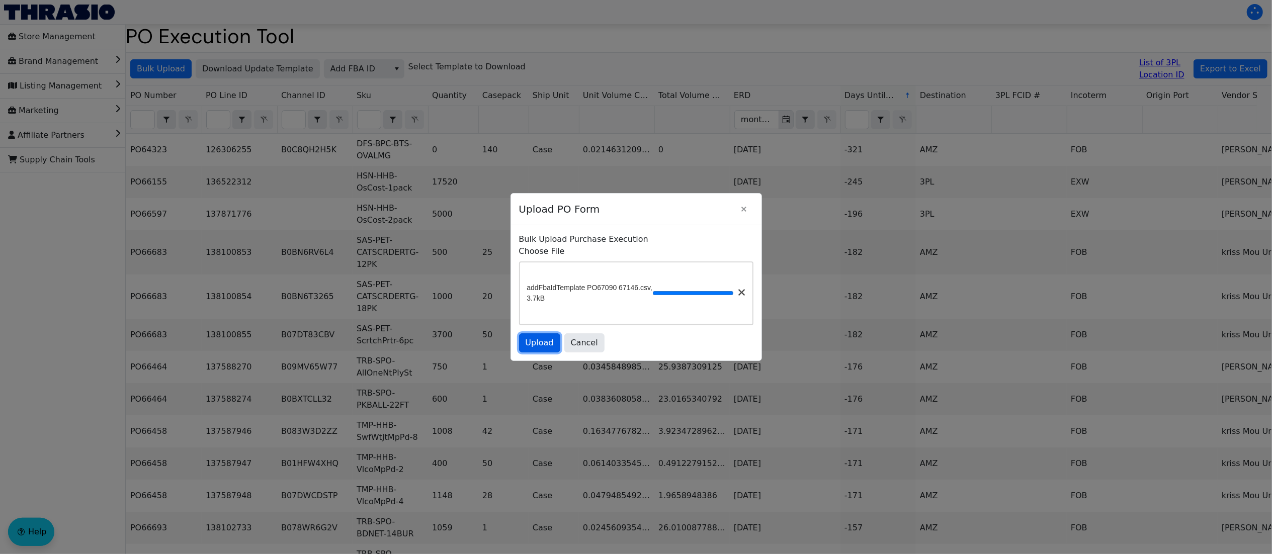
click at [551, 349] on span "Upload" at bounding box center [540, 343] width 28 height 12
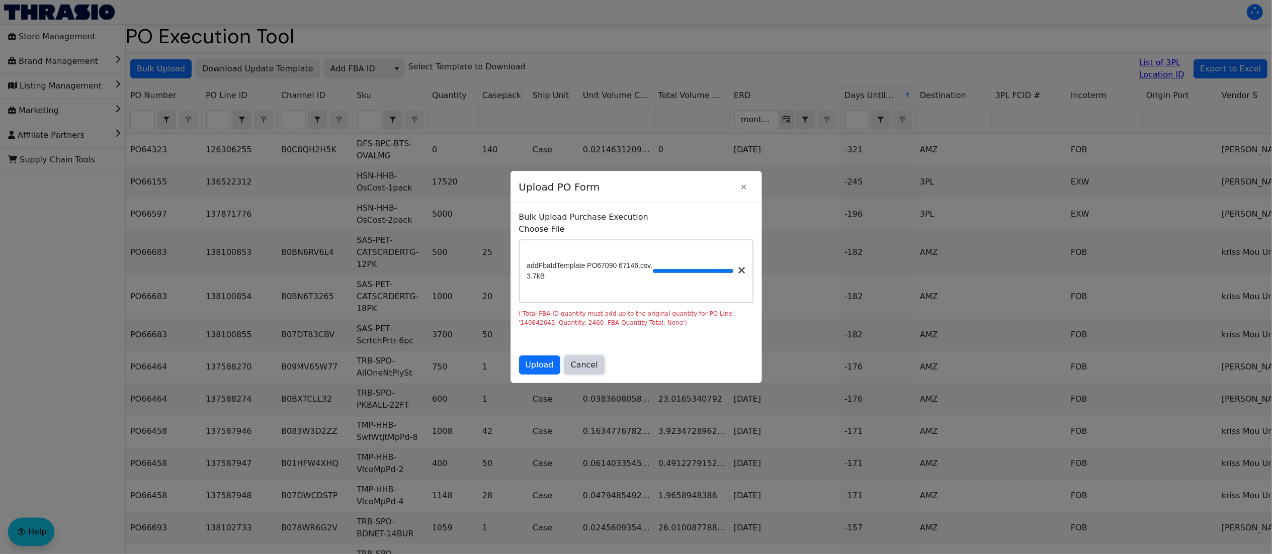
click at [596, 371] on span "Cancel" at bounding box center [584, 365] width 27 height 12
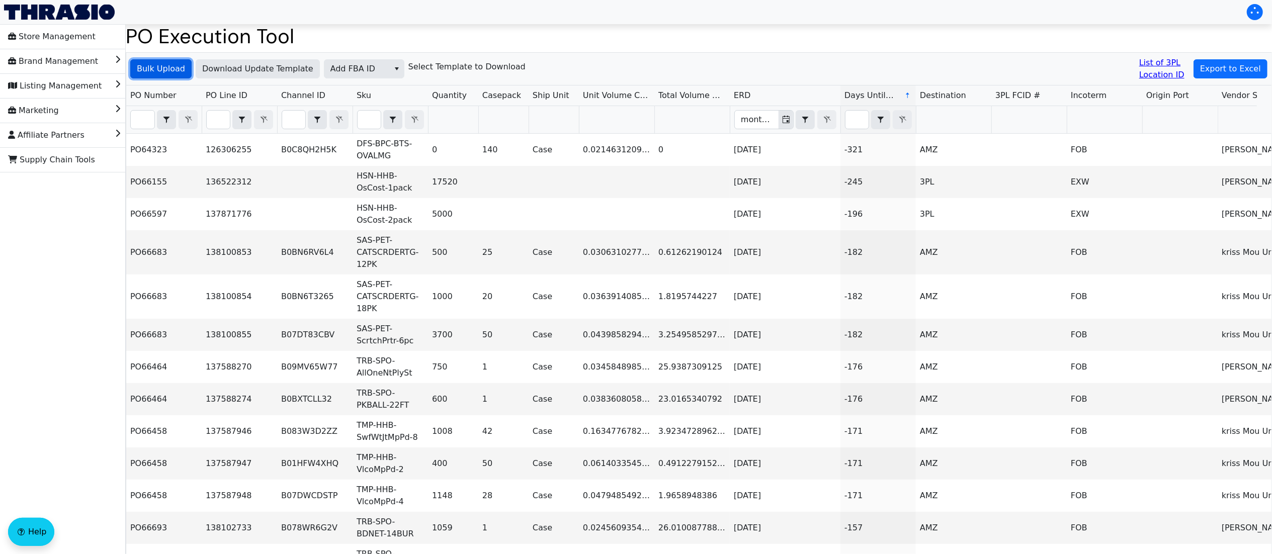
click at [180, 69] on span "Bulk Upload" at bounding box center [161, 69] width 48 height 12
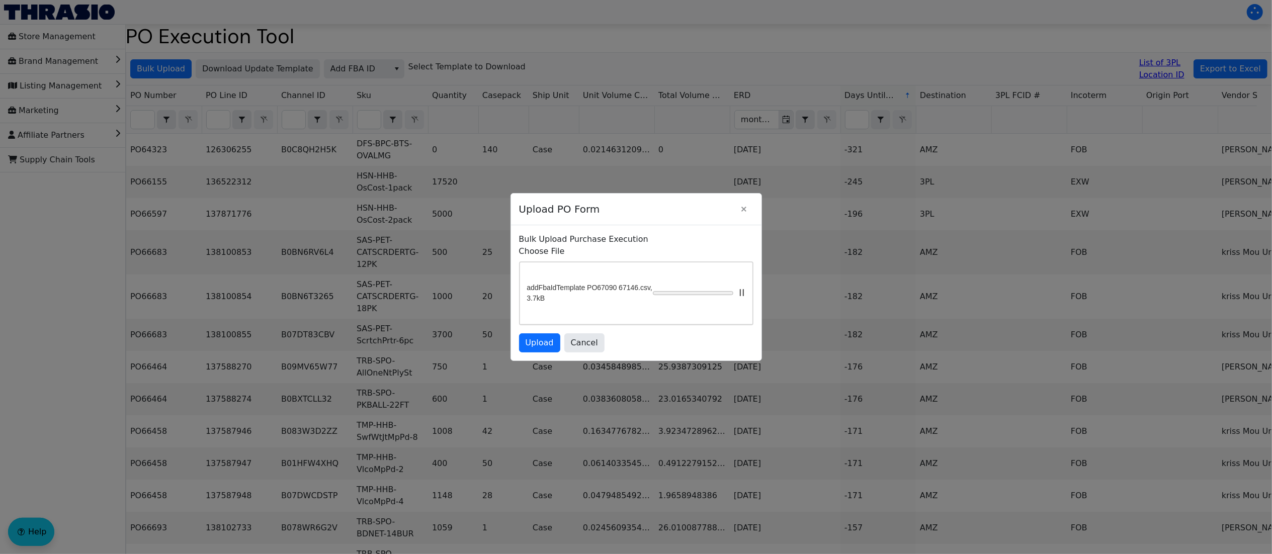
drag, startPoint x: 631, startPoint y: 197, endPoint x: 589, endPoint y: 152, distance: 61.9
click at [589, 152] on div "Upload PO Form Bulk Upload Purchase Execution Choose File addFbaIdTemplate PO67…" at bounding box center [636, 277] width 1272 height 554
click at [544, 349] on span "Upload" at bounding box center [540, 343] width 28 height 12
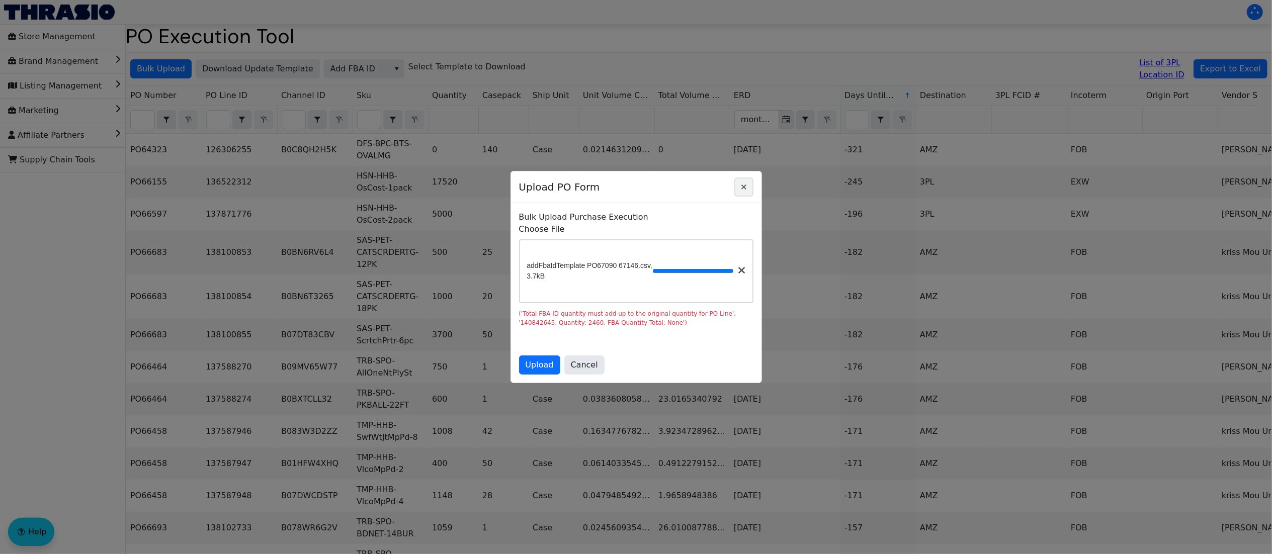
click at [743, 183] on icon "Close" at bounding box center [744, 187] width 12 height 8
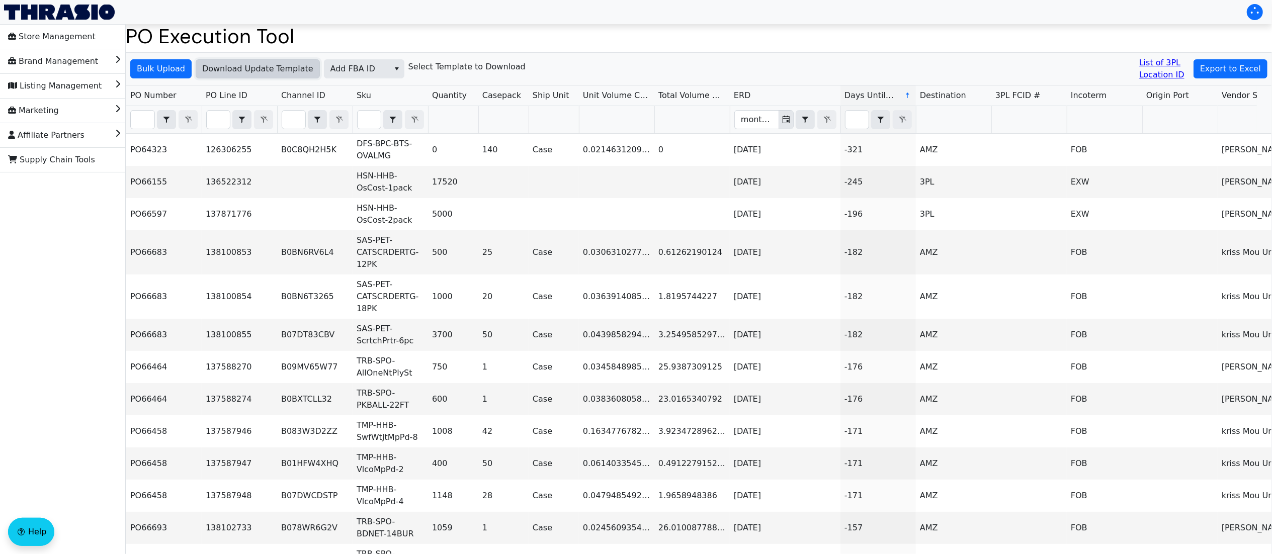
click at [283, 71] on span "Download Update Template" at bounding box center [257, 69] width 111 height 12
click at [172, 65] on span "Bulk Upload" at bounding box center [161, 69] width 48 height 12
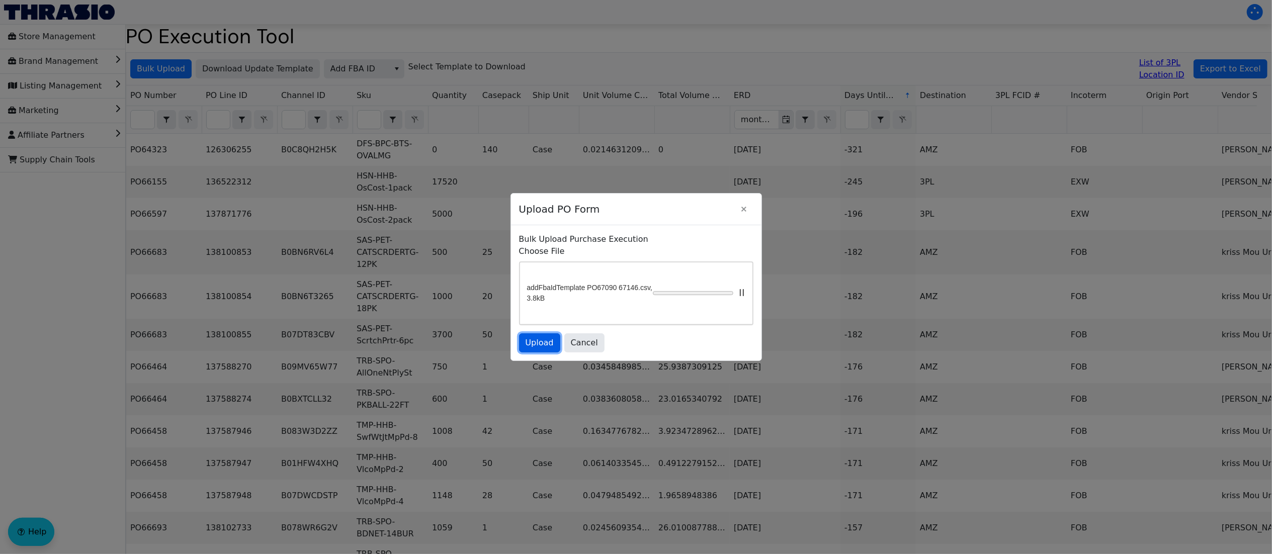
click at [549, 349] on span "Upload" at bounding box center [540, 343] width 28 height 12
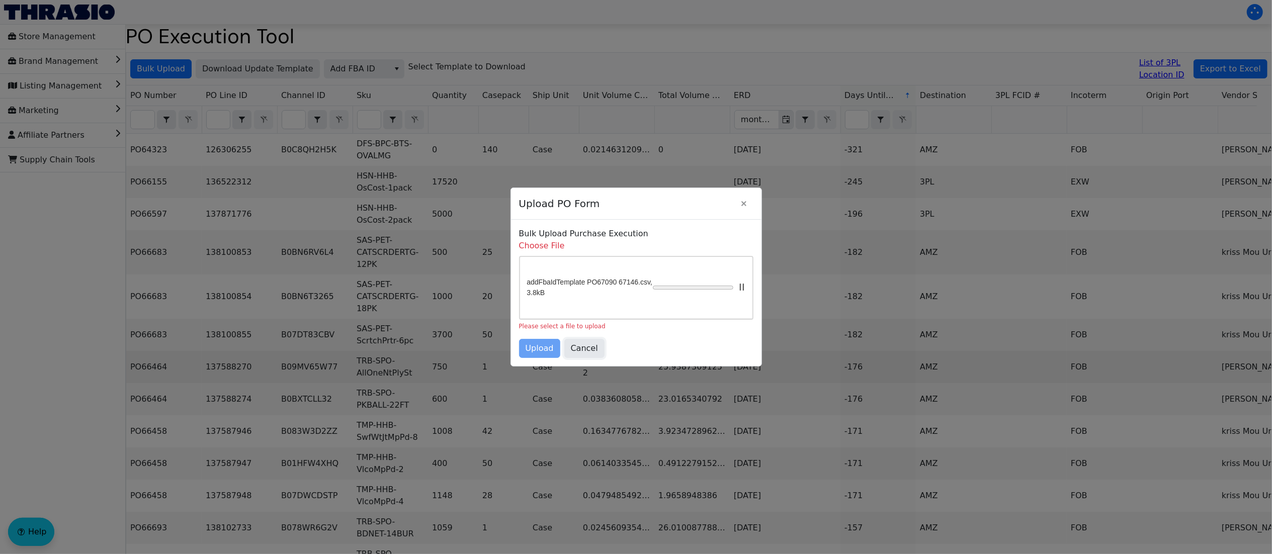
click at [595, 355] on span "Cancel" at bounding box center [584, 349] width 27 height 12
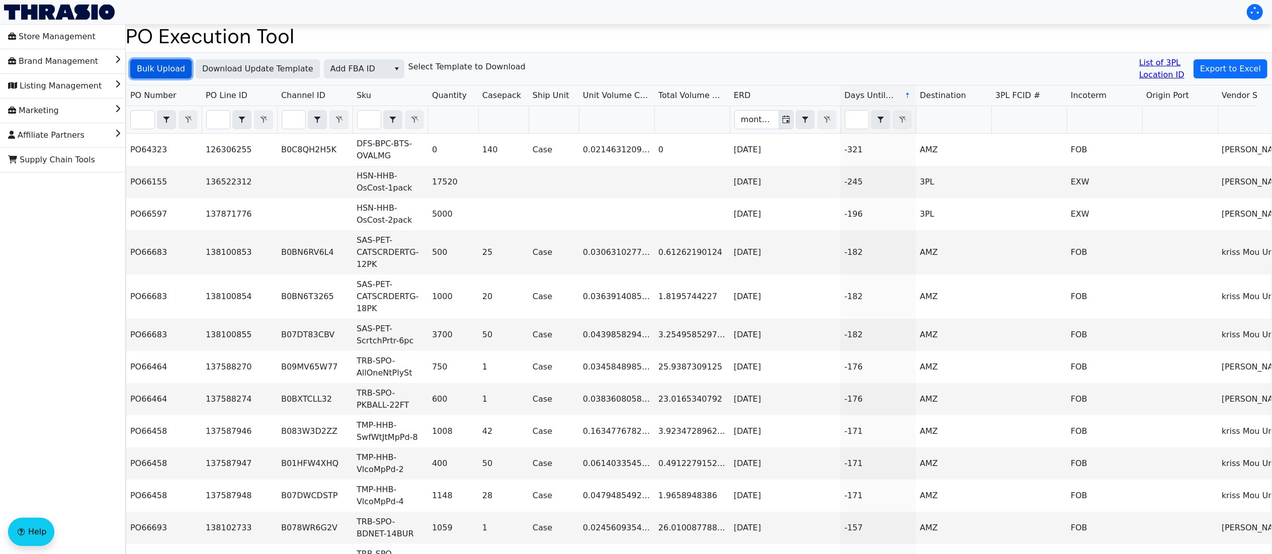
click at [164, 63] on span "Bulk Upload" at bounding box center [161, 69] width 48 height 12
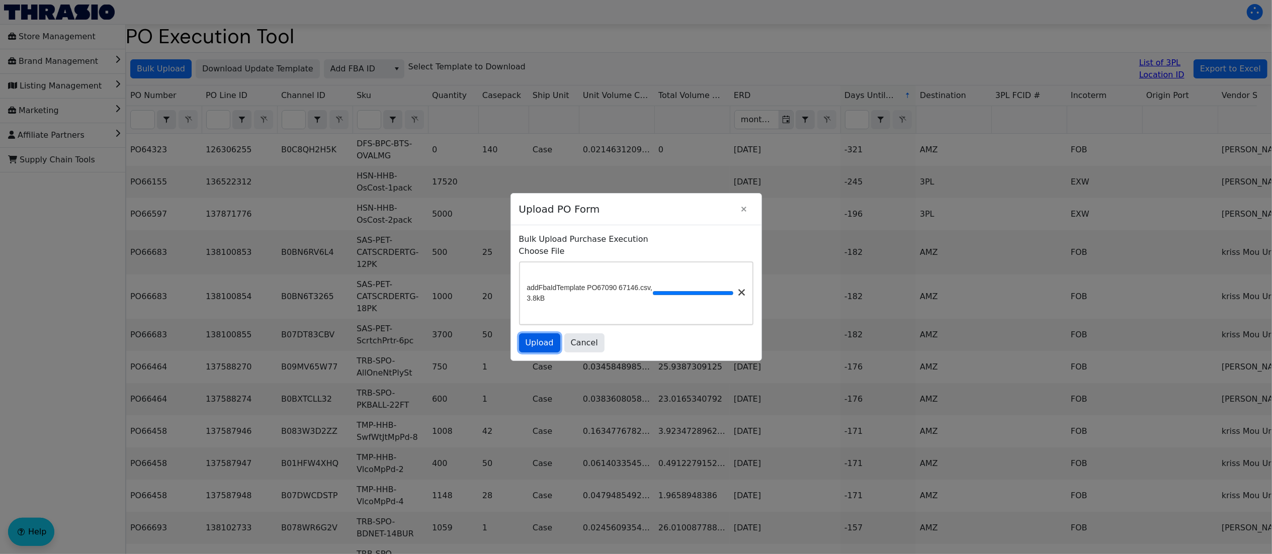
click at [534, 349] on span "Upload" at bounding box center [540, 343] width 28 height 12
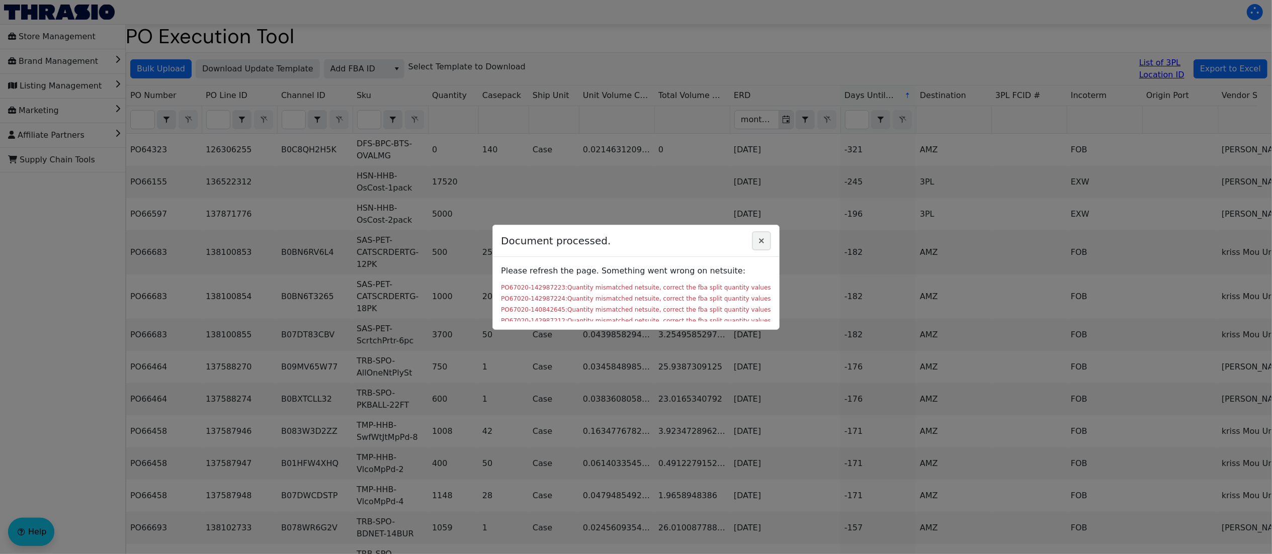
click at [762, 238] on icon "Close" at bounding box center [762, 241] width 12 height 8
